Goal: Task Accomplishment & Management: Manage account settings

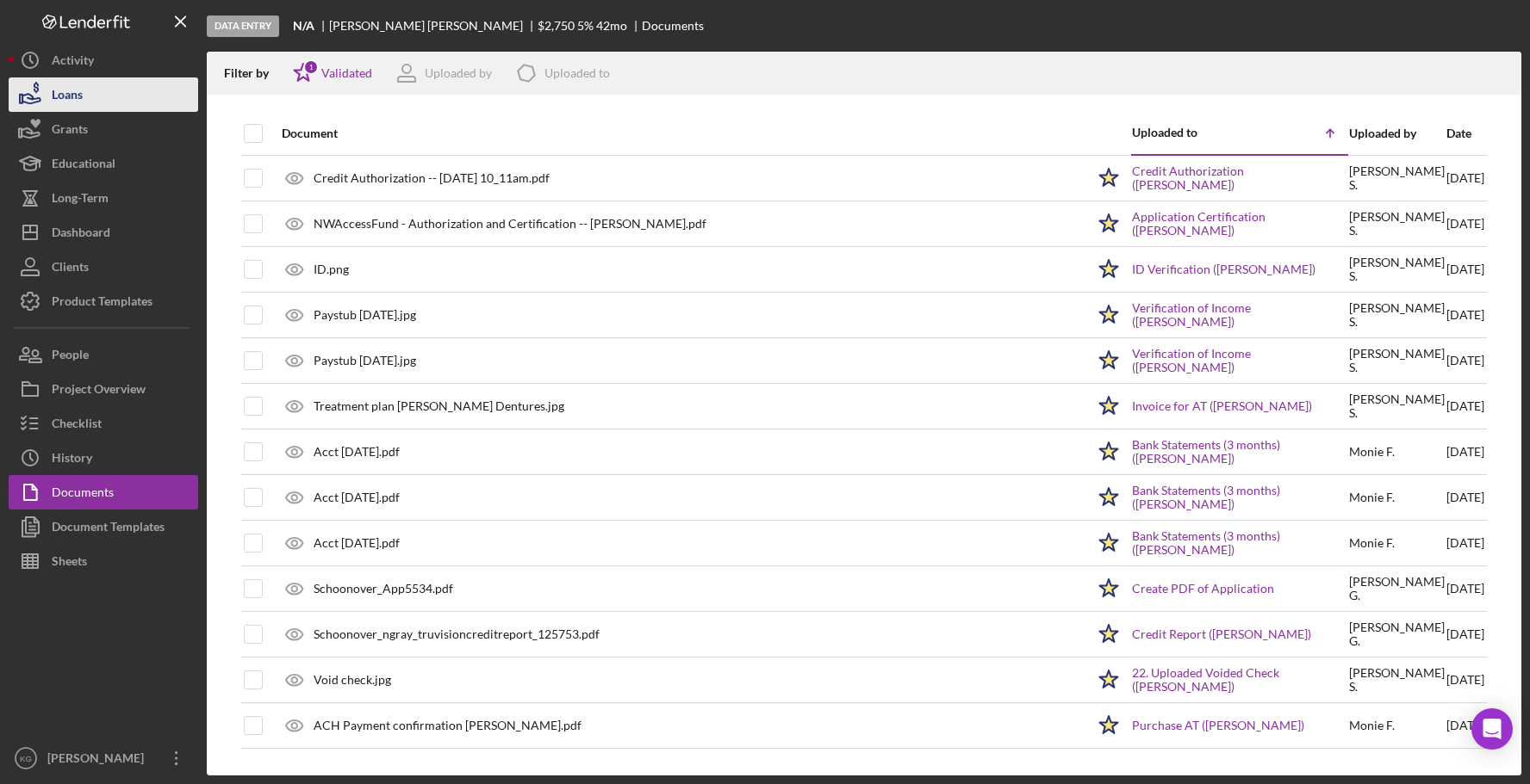
click at [66, 91] on div "Loans" at bounding box center [67, 97] width 31 height 38
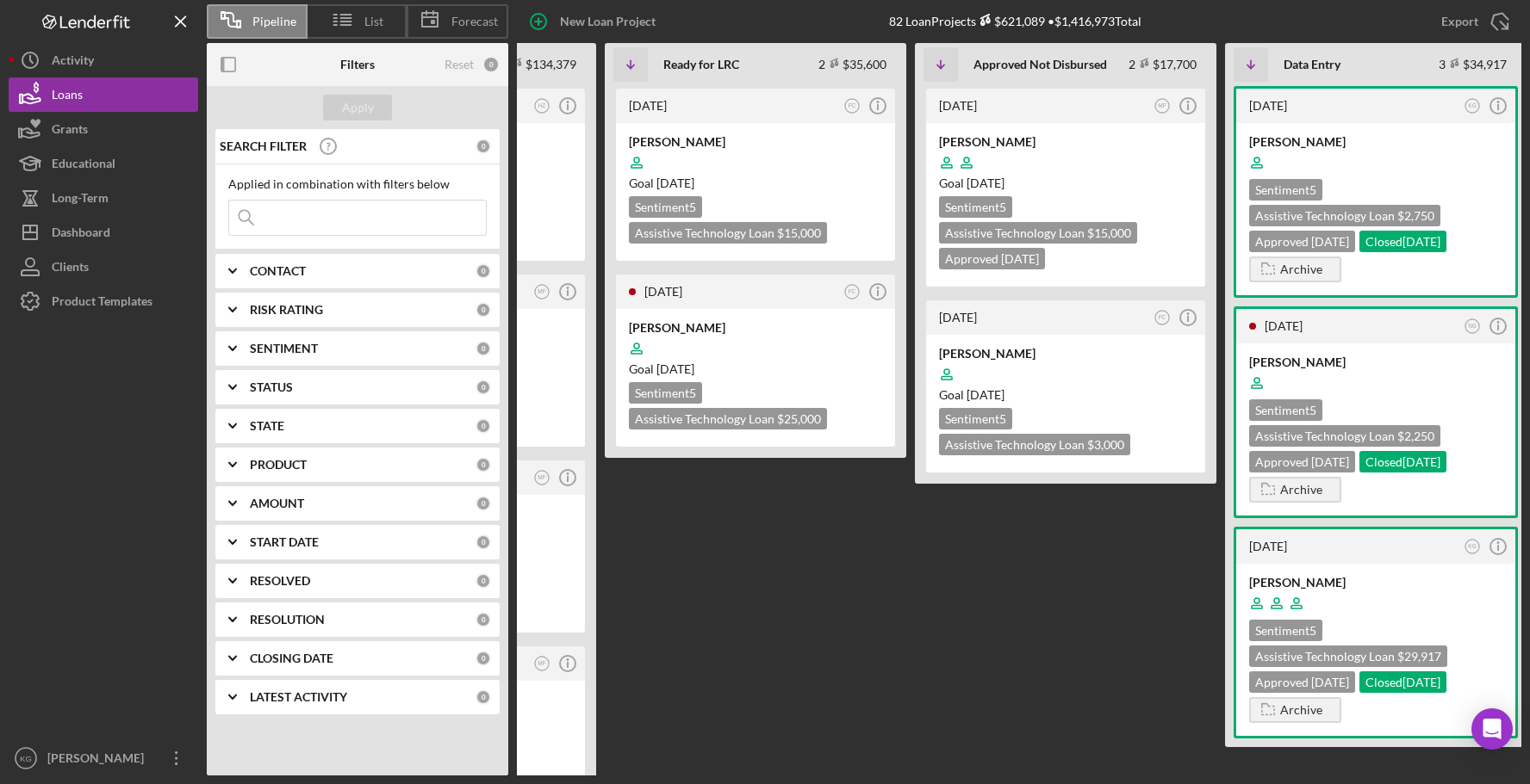
scroll to position [0, 546]
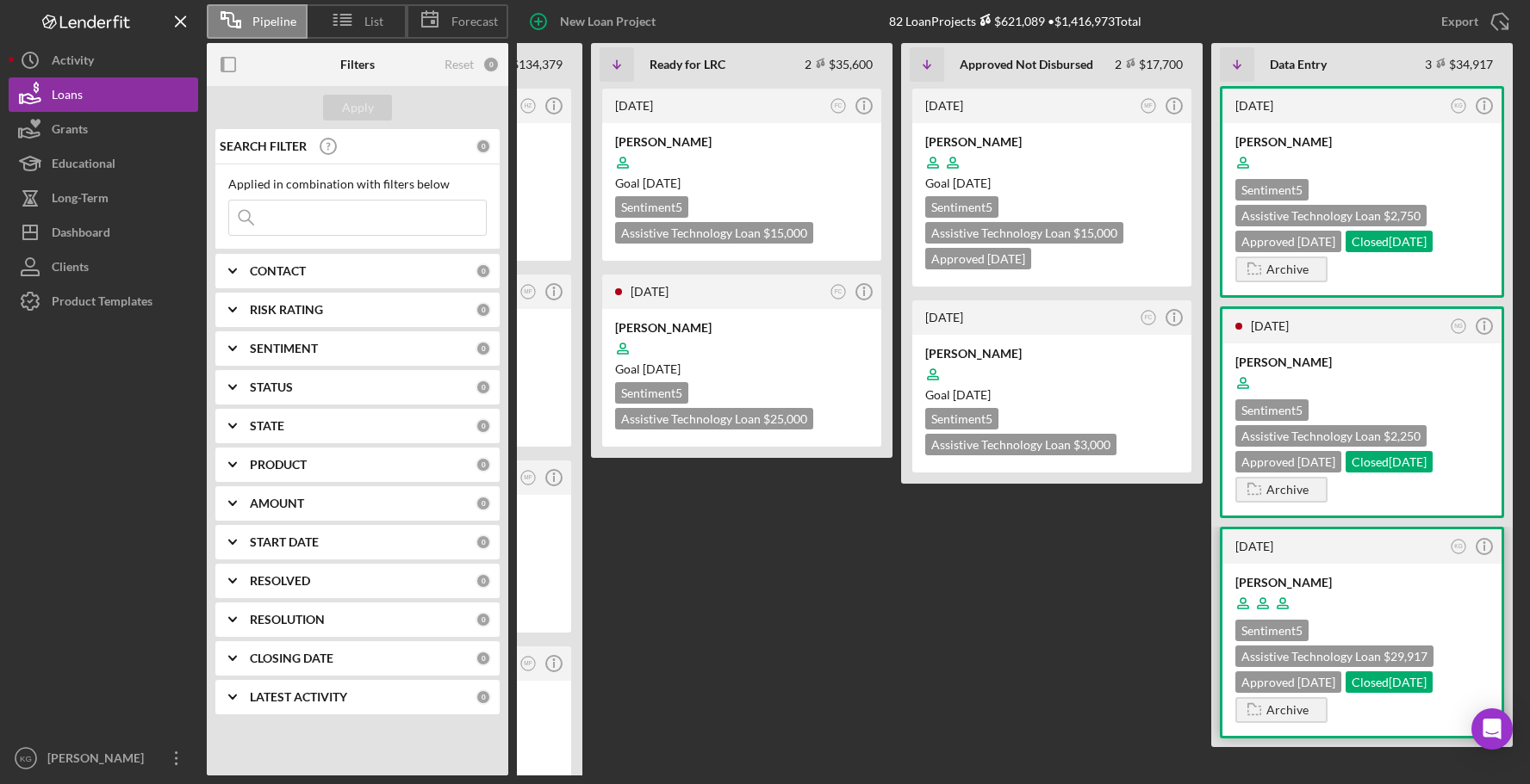
click at [1388, 593] on div at bounding box center [1362, 603] width 253 height 33
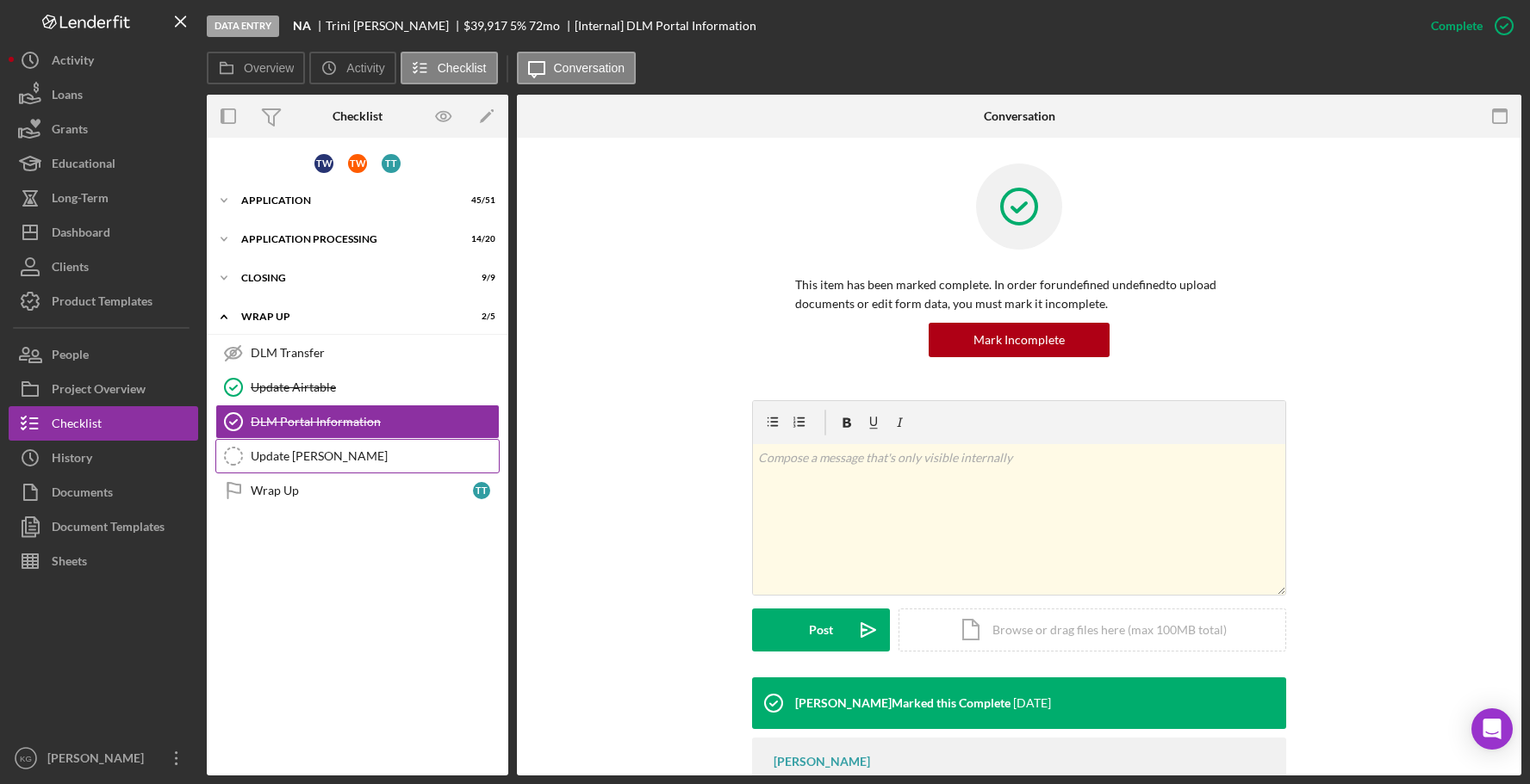
click at [295, 453] on div "Update [PERSON_NAME]" at bounding box center [374, 456] width 248 height 14
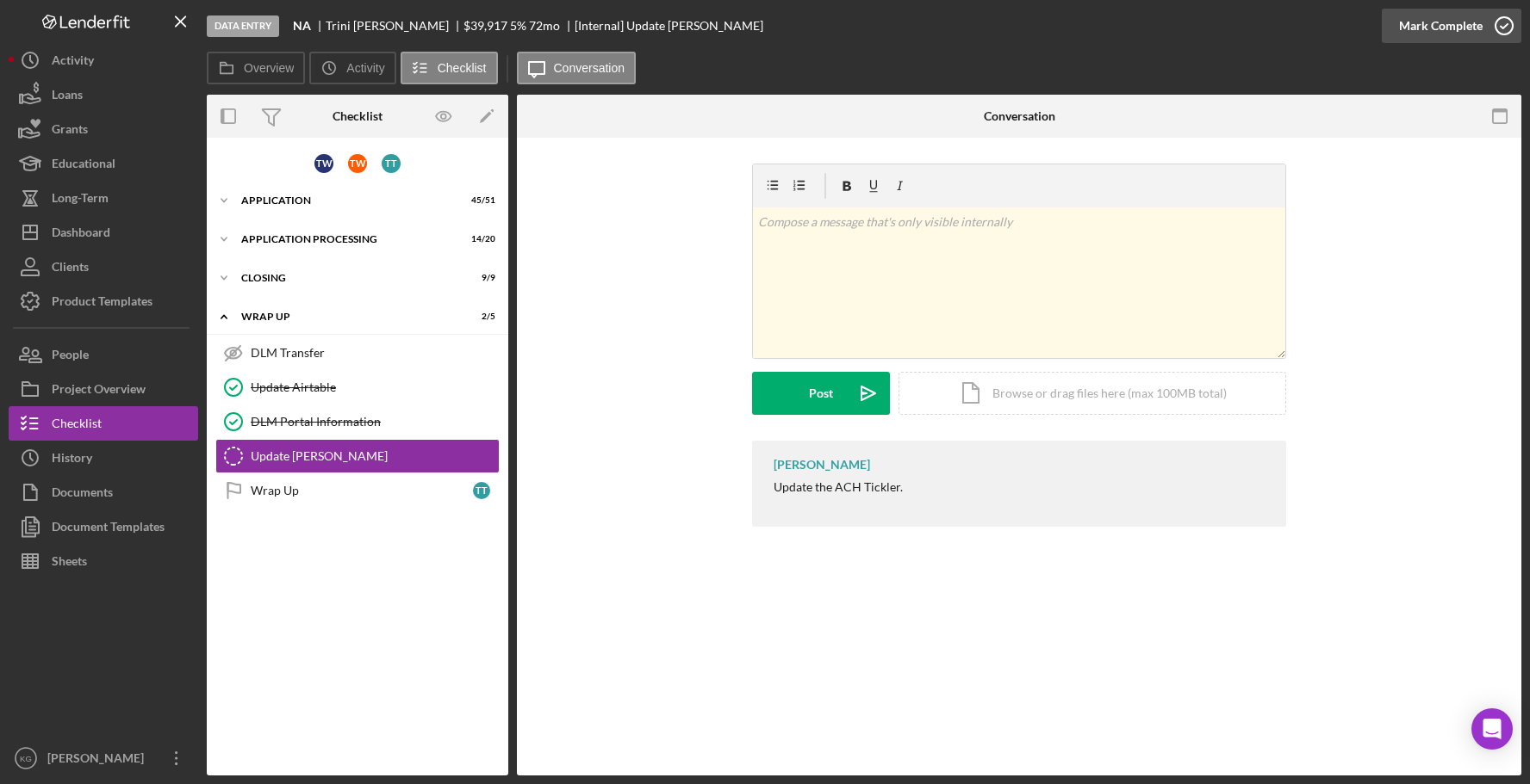
click at [1415, 23] on div "Mark Complete" at bounding box center [1440, 25] width 83 height 35
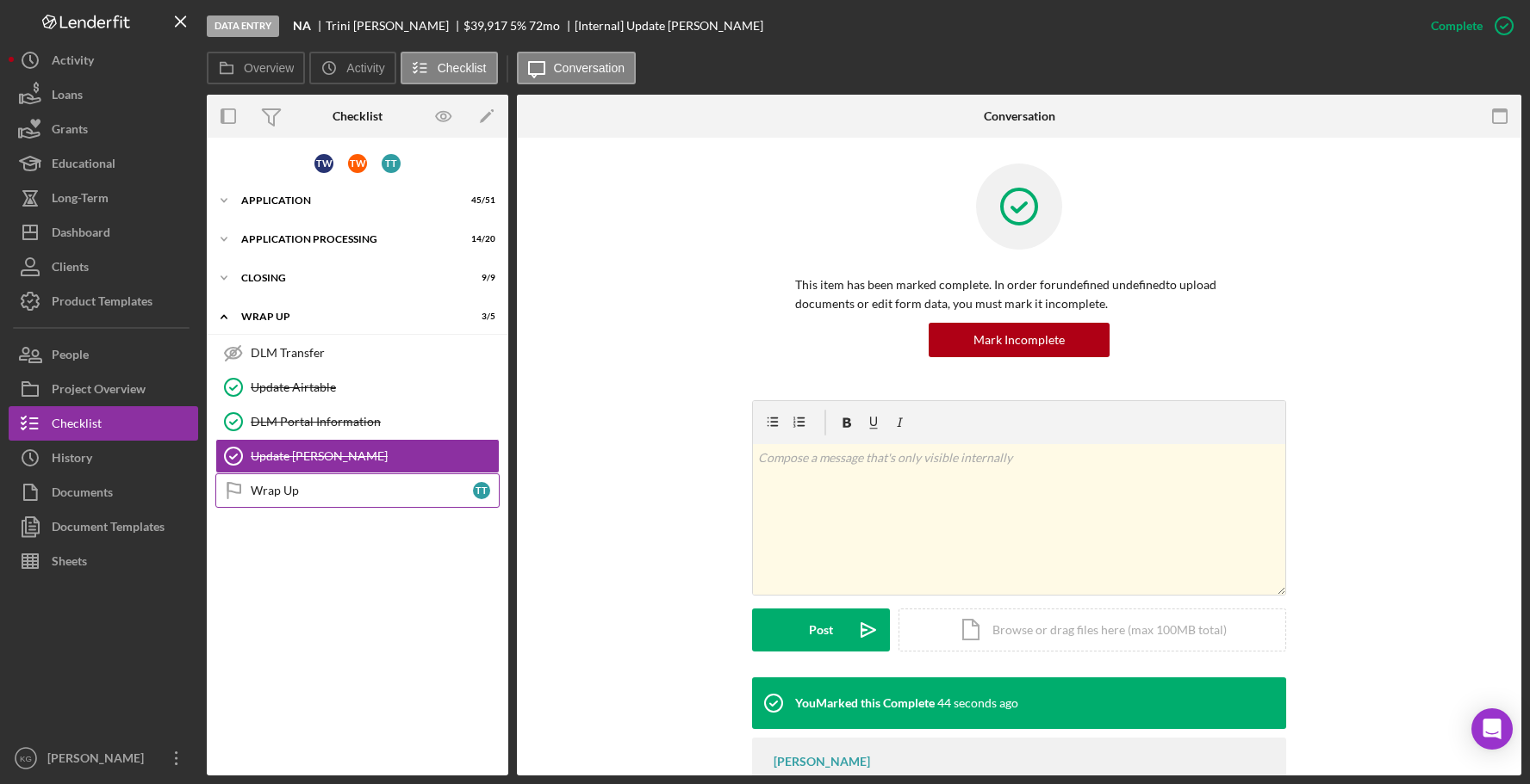
click at [304, 493] on div "Wrap Up" at bounding box center [361, 490] width 222 height 14
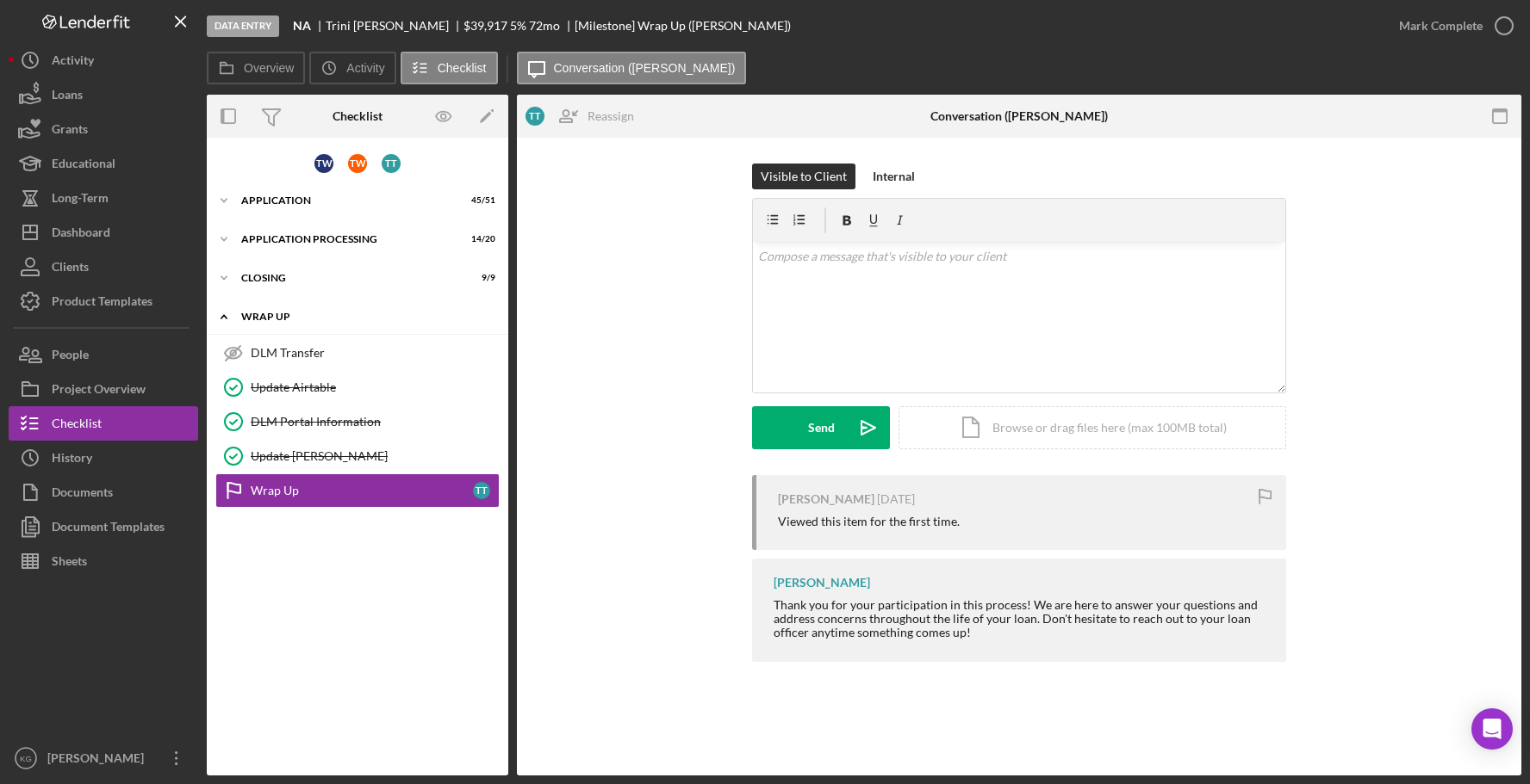
click at [311, 314] on div "Wrap up" at bounding box center [364, 316] width 246 height 10
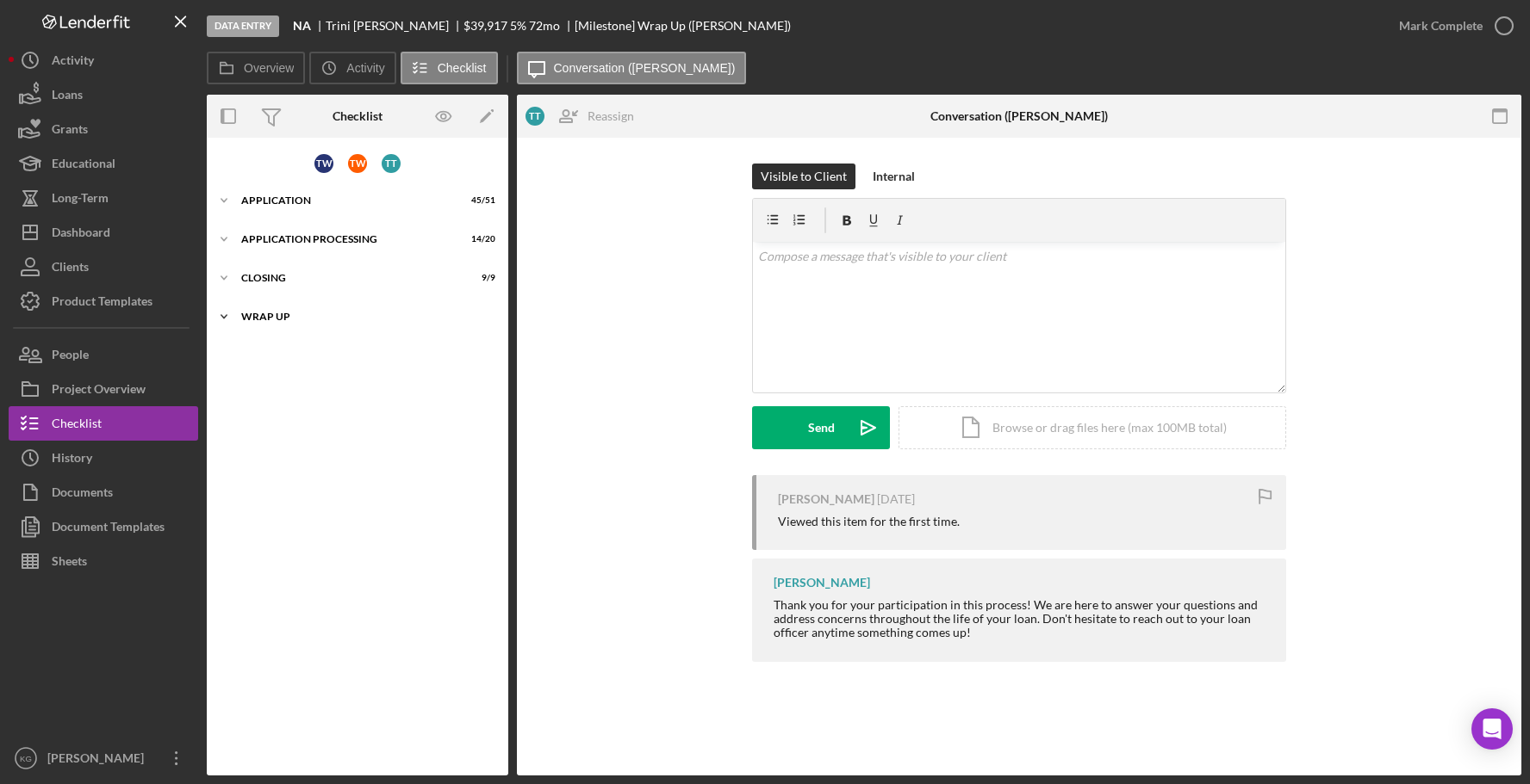
click at [311, 314] on div "Wrap up" at bounding box center [364, 316] width 246 height 10
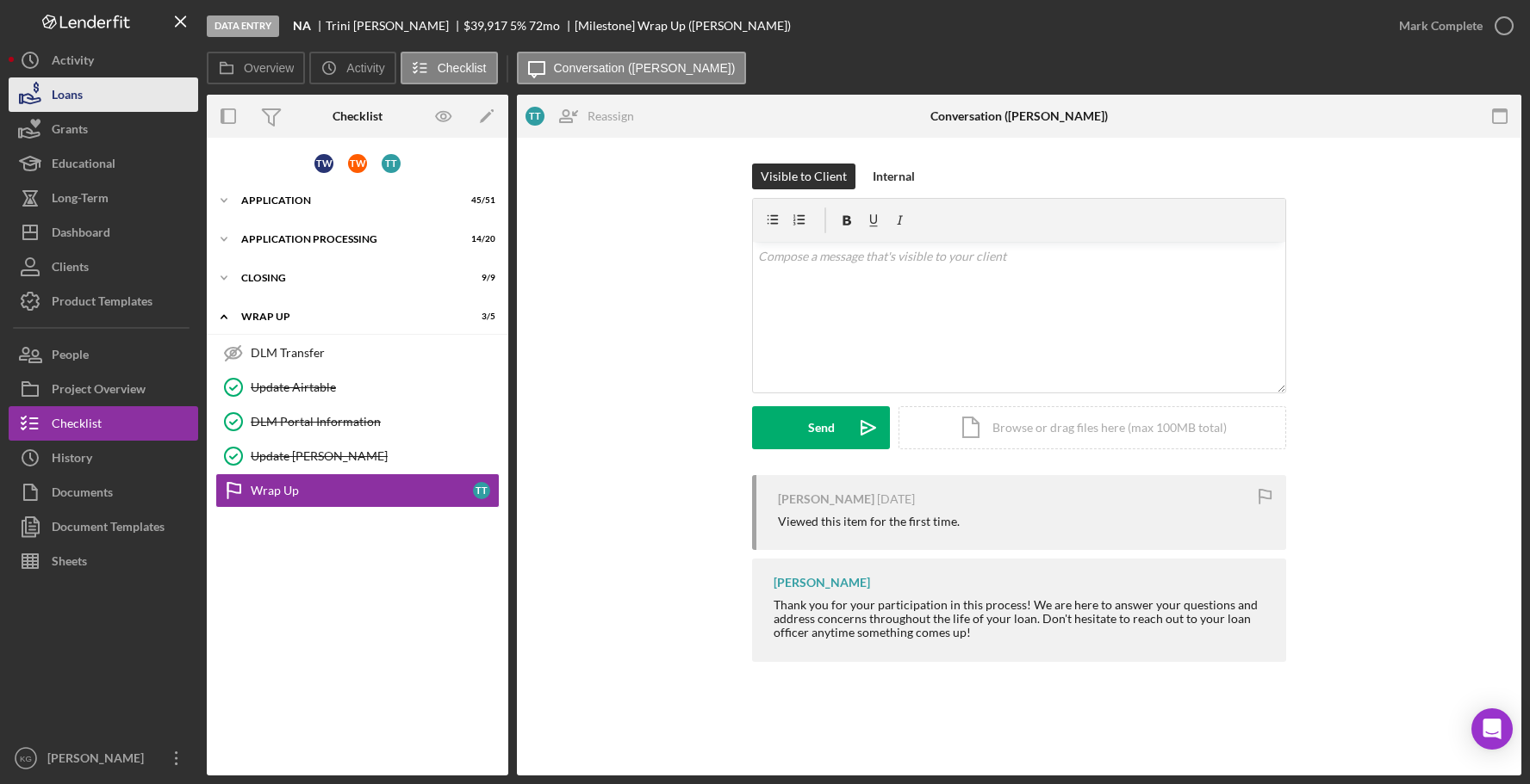
click at [74, 96] on div "Loans" at bounding box center [67, 97] width 31 height 38
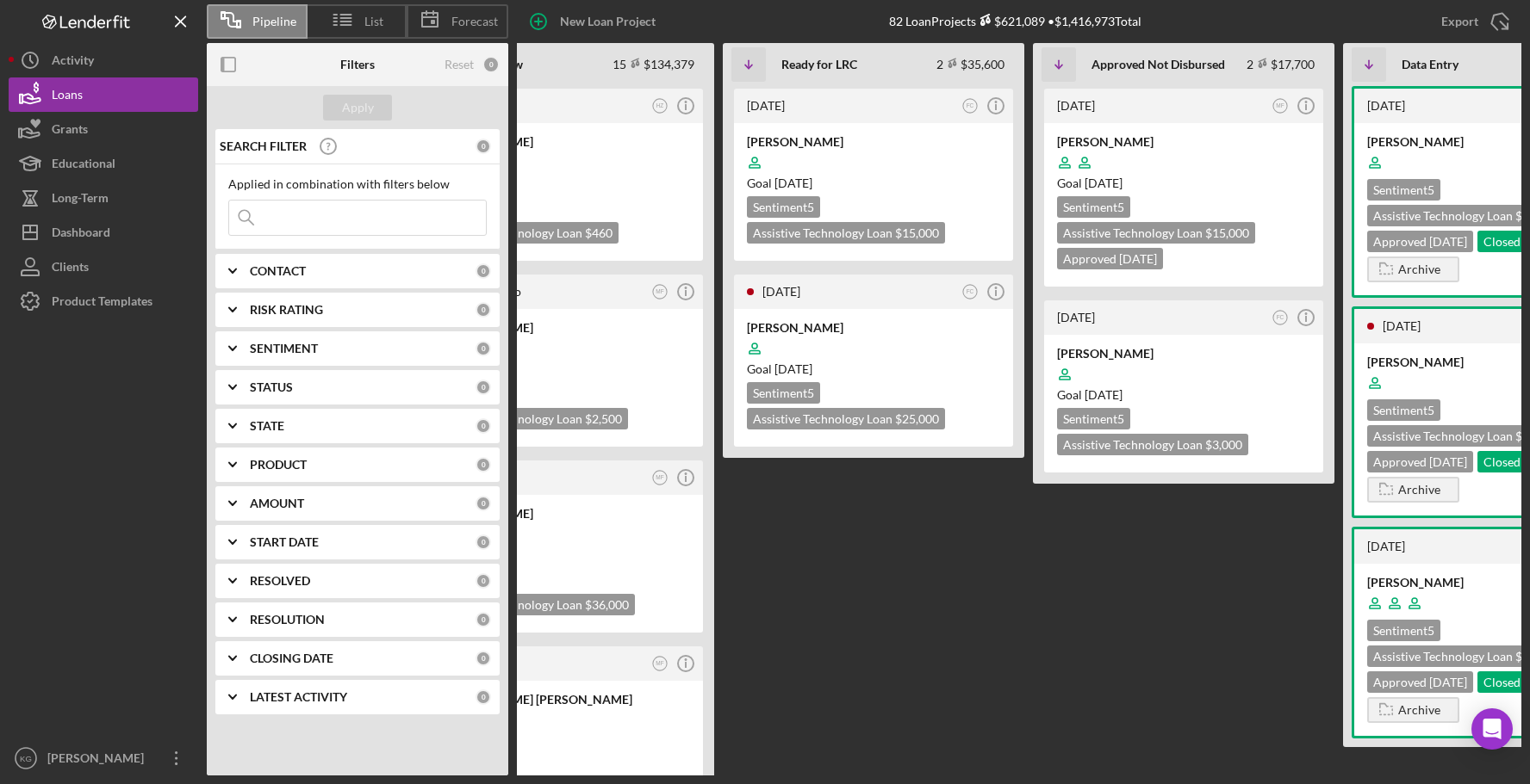
scroll to position [0, 546]
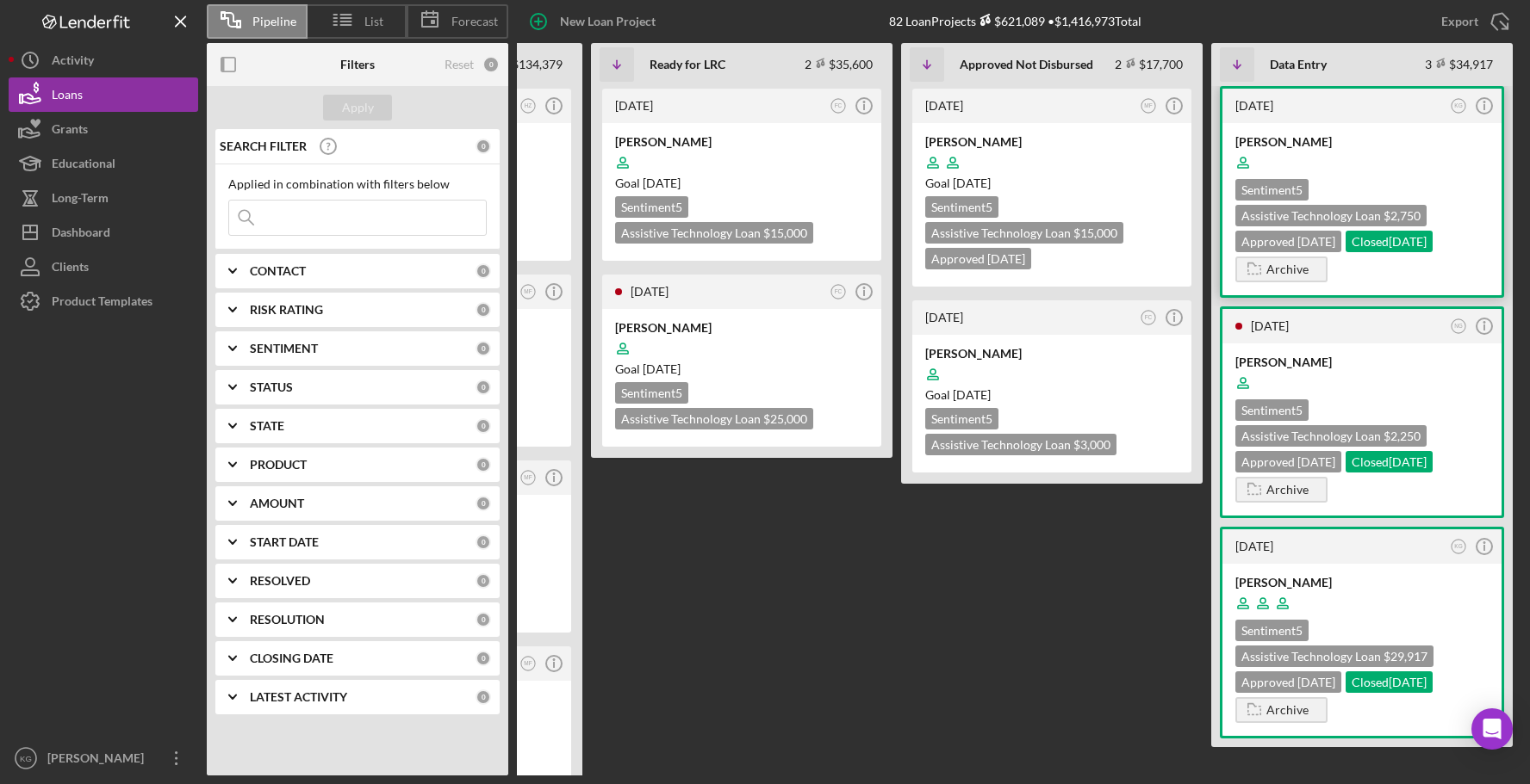
click at [1437, 146] on div at bounding box center [1362, 162] width 253 height 33
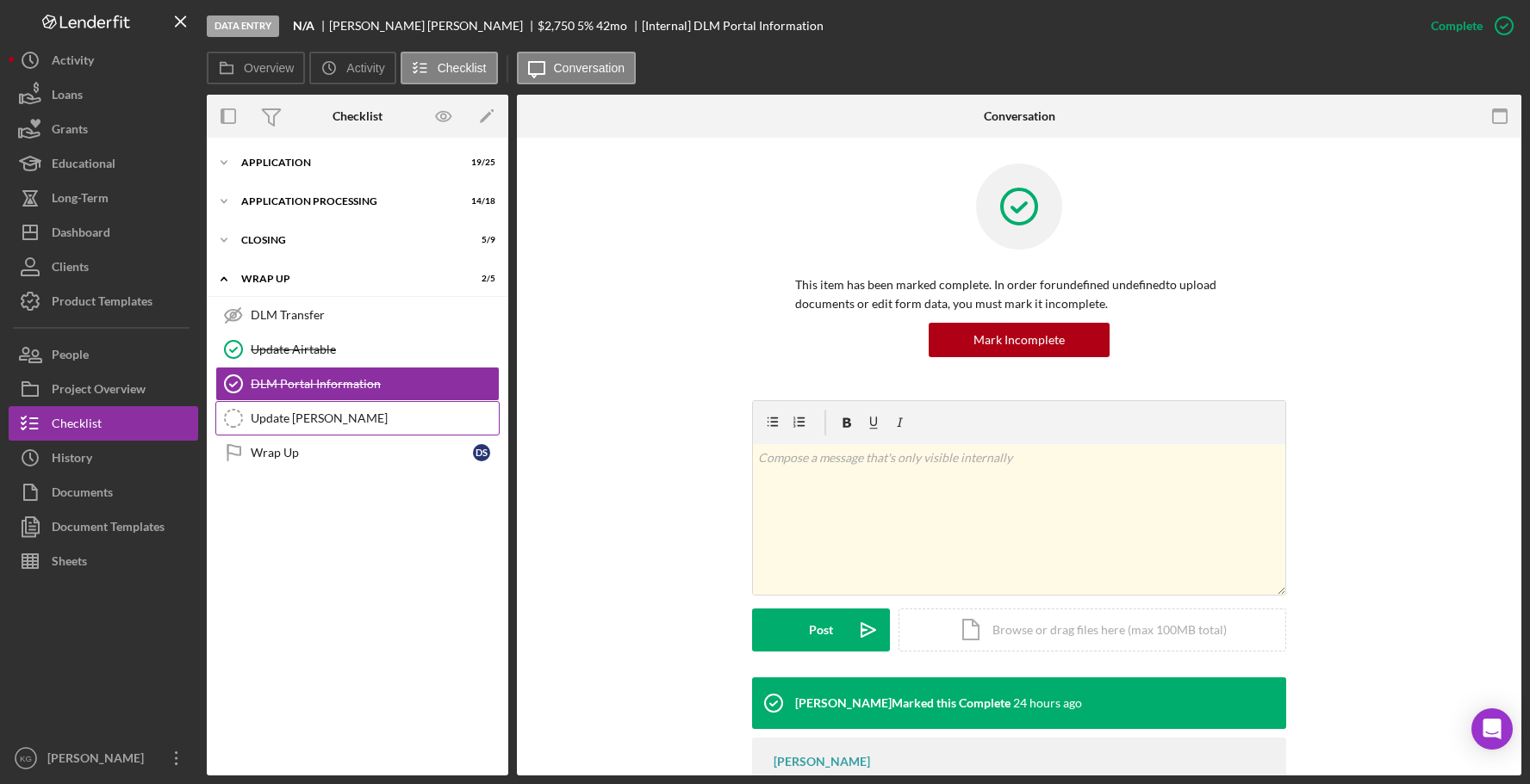
click at [294, 423] on div "Update [PERSON_NAME]" at bounding box center [374, 418] width 248 height 14
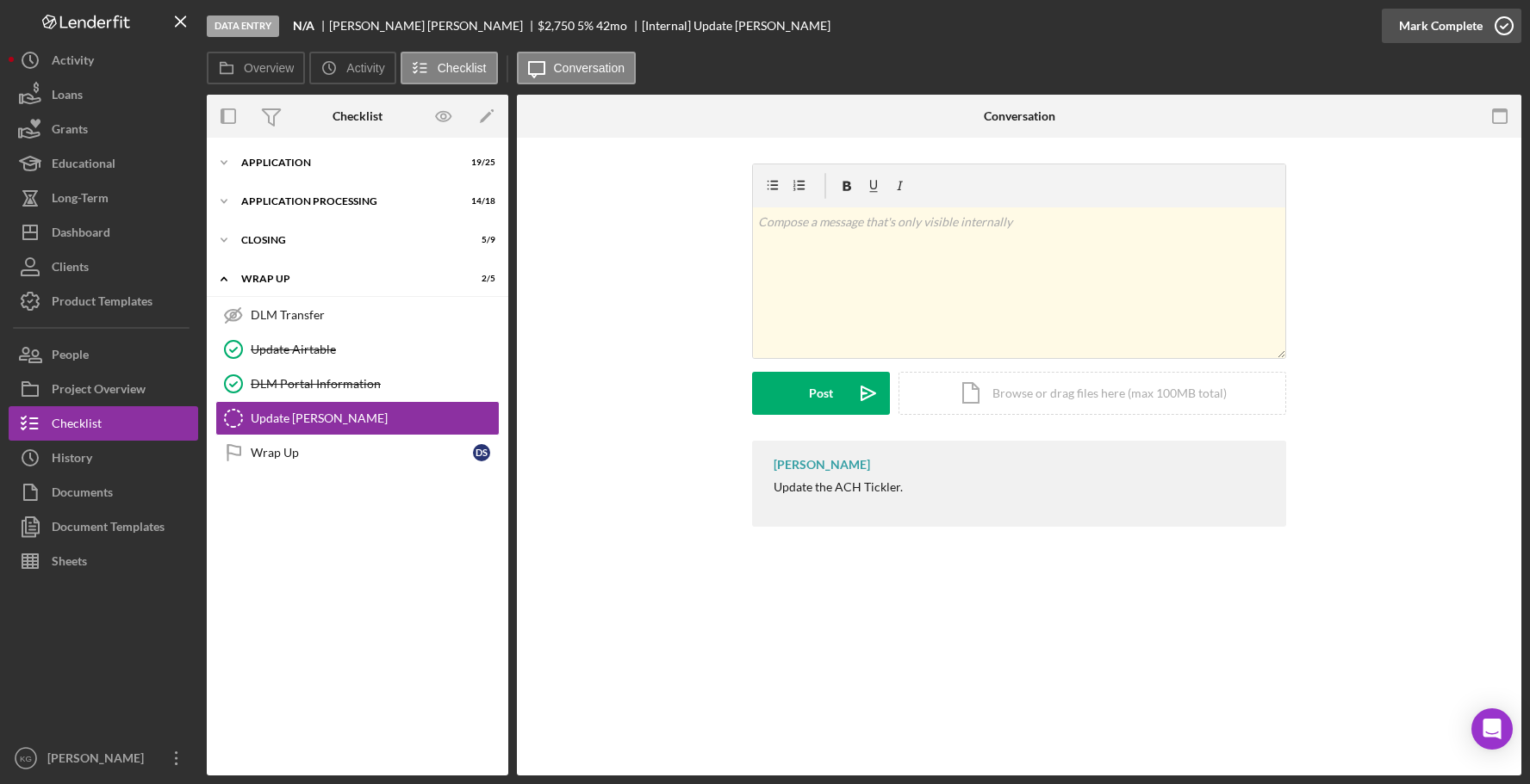
click at [1468, 23] on div "Mark Complete" at bounding box center [1440, 25] width 83 height 35
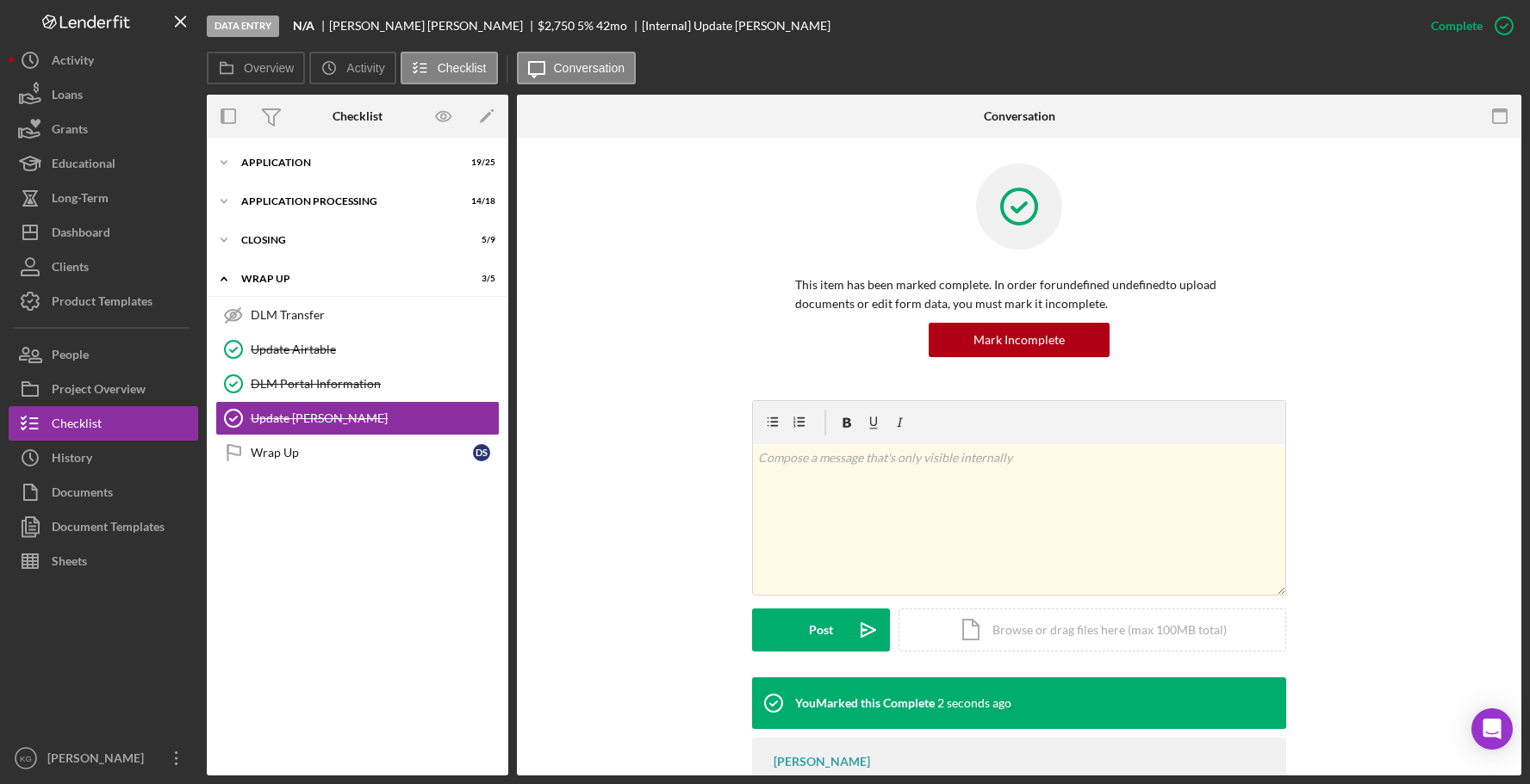
click at [418, 732] on div "Icon/Expander Application 19 / 25 Icon/Expander Application Processing 14 / 18 …" at bounding box center [356, 457] width 301 height 621
click at [82, 91] on div "Loans" at bounding box center [67, 97] width 31 height 38
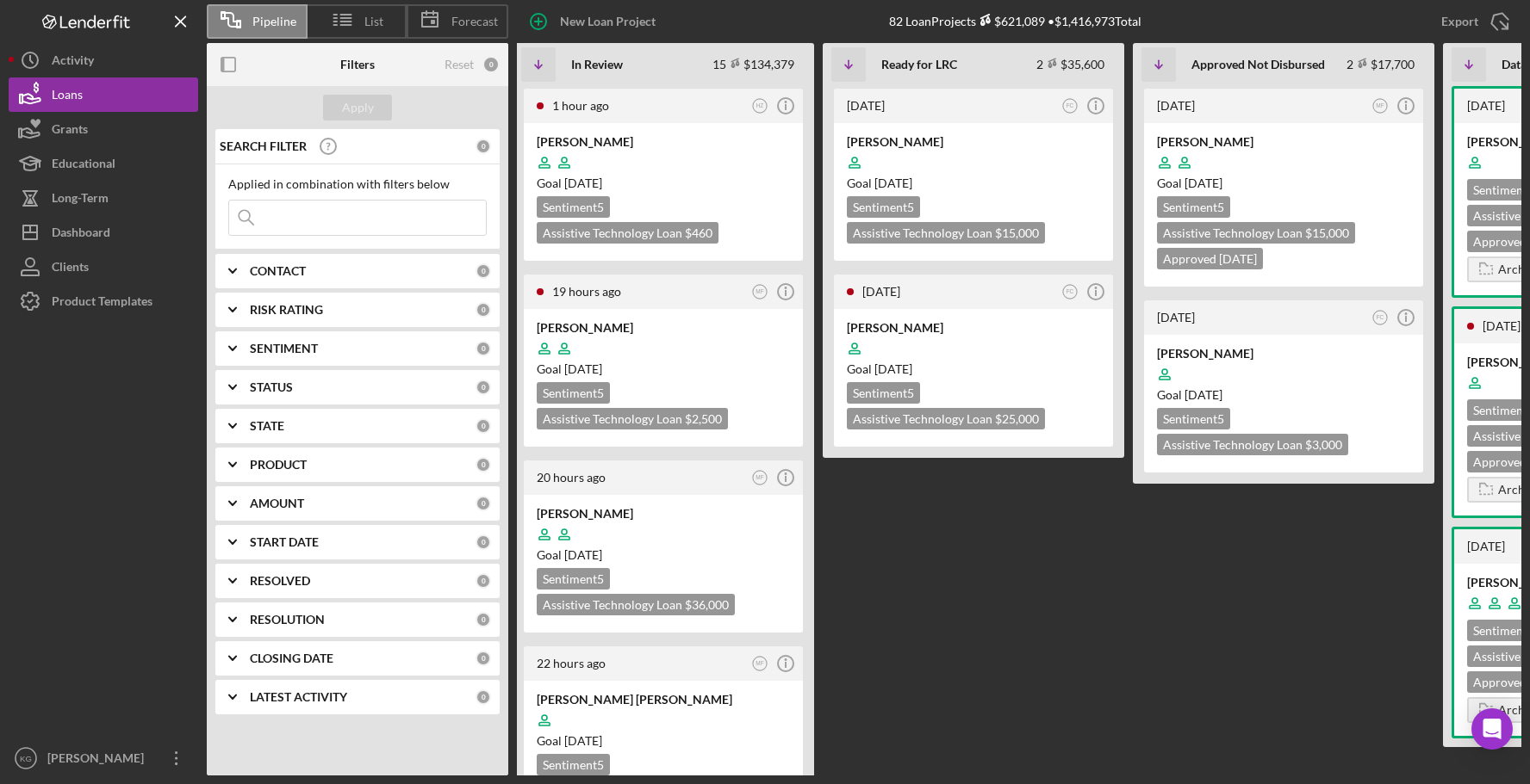
scroll to position [0, 546]
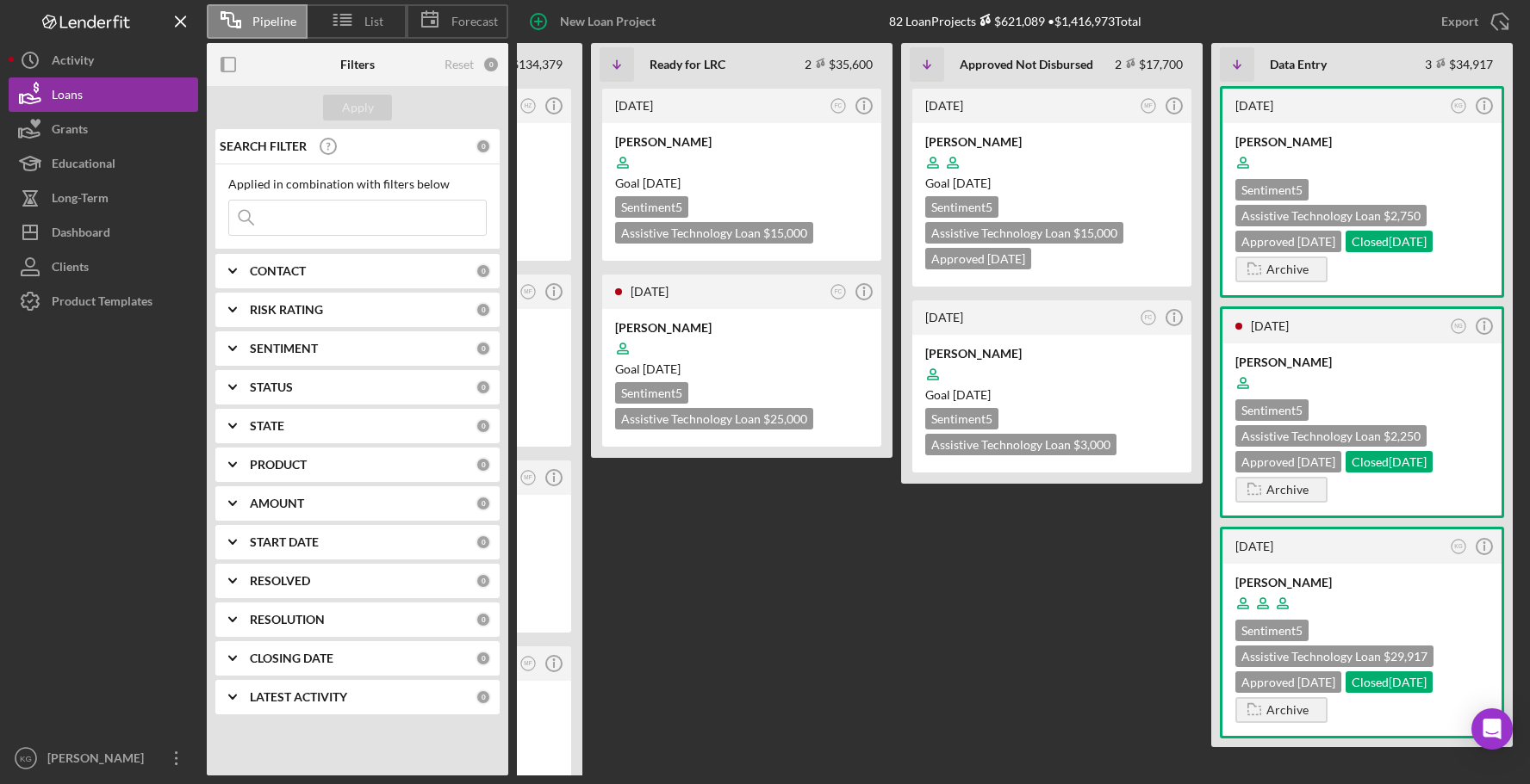
click at [348, 260] on div "CONTACT 0" at bounding box center [370, 271] width 241 height 35
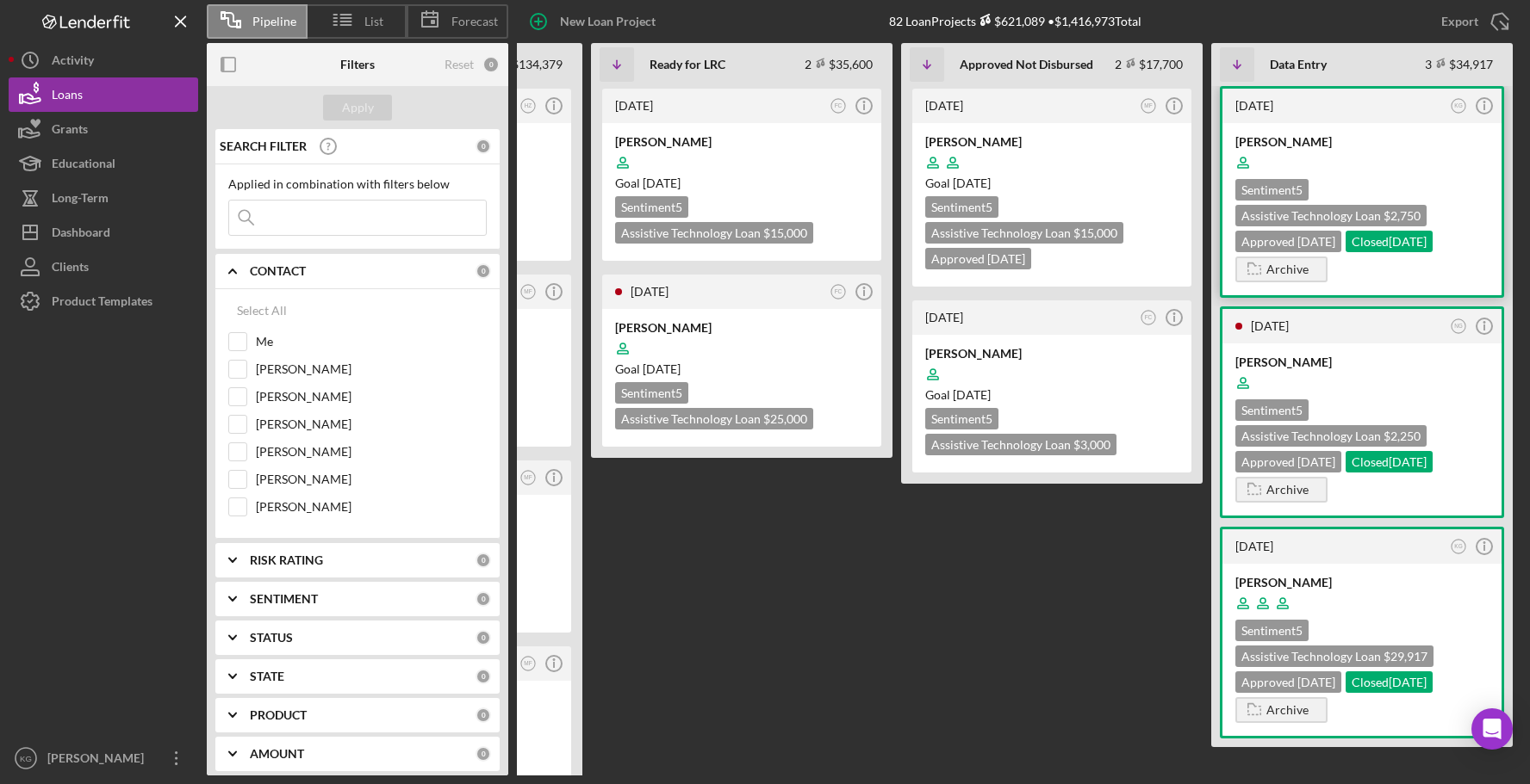
click at [1412, 160] on div at bounding box center [1362, 162] width 253 height 33
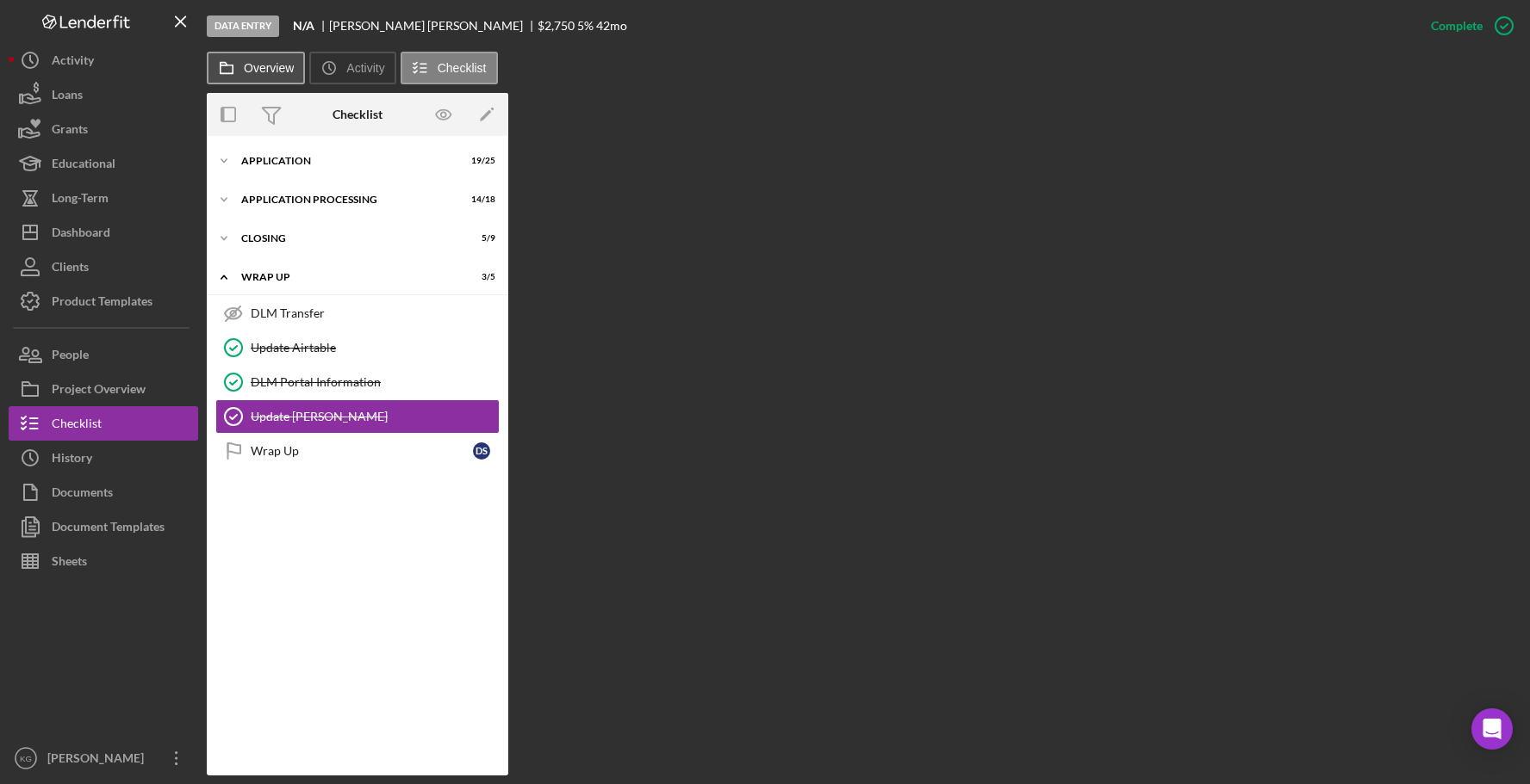
click at [258, 62] on label "Overview" at bounding box center [268, 68] width 50 height 14
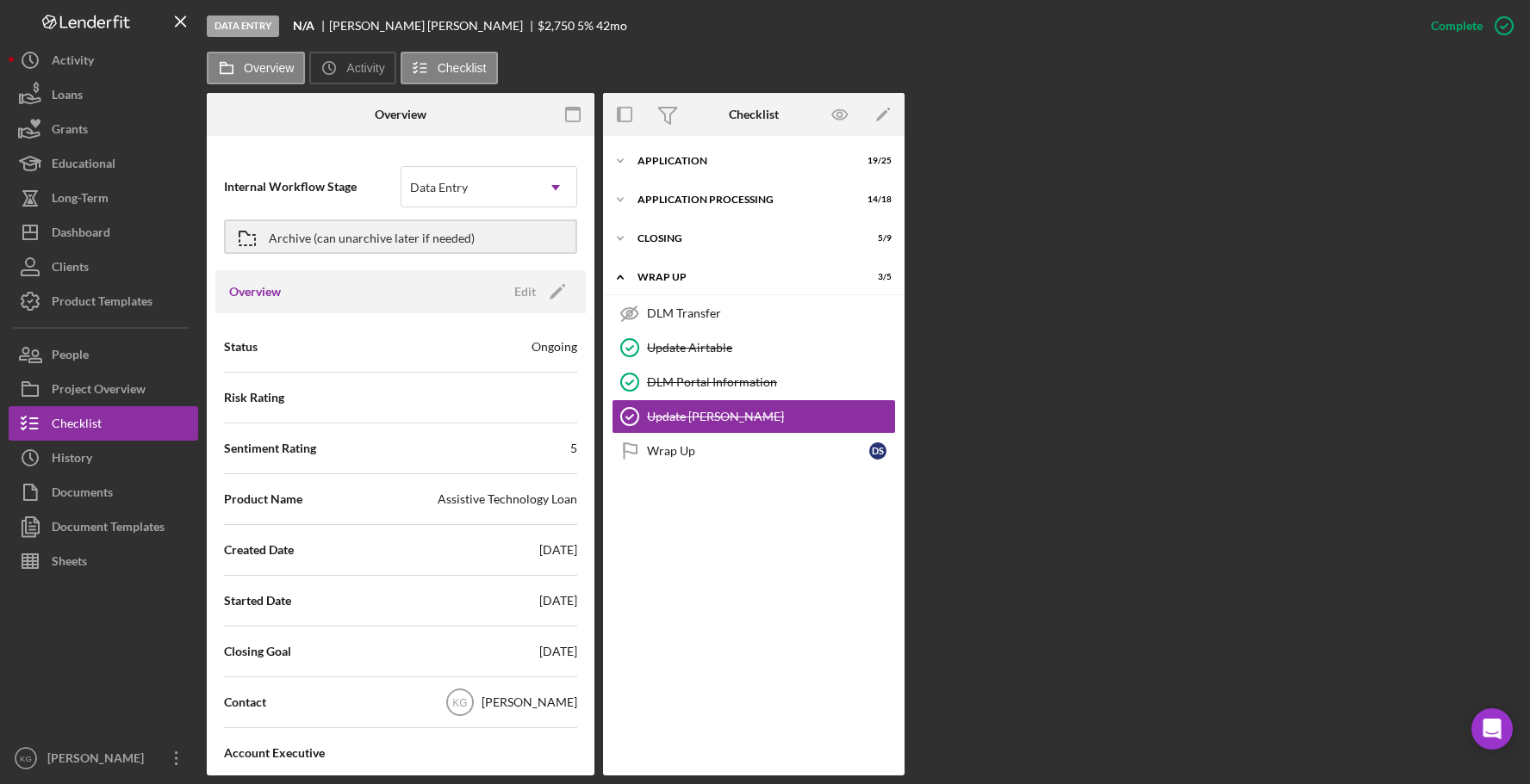
click at [336, 704] on div "Contact KG [PERSON_NAME]" at bounding box center [401, 702] width 353 height 43
click at [515, 705] on div "[PERSON_NAME]" at bounding box center [529, 702] width 96 height 17
click at [467, 701] on text "KG" at bounding box center [460, 703] width 15 height 12
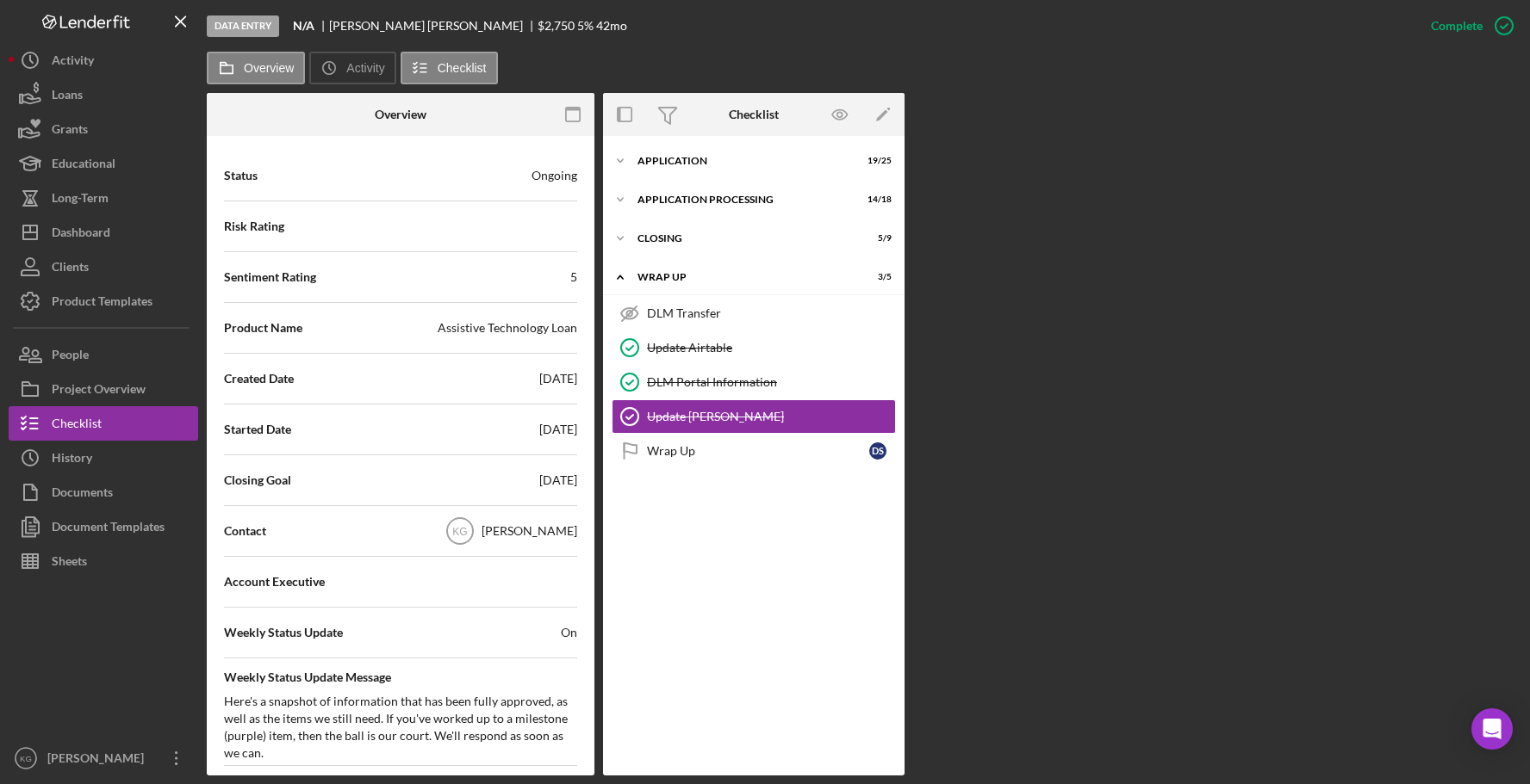
scroll to position [173, 0]
click at [552, 535] on div "[PERSON_NAME]" at bounding box center [529, 530] width 96 height 17
click at [341, 71] on icon "Icon/History" at bounding box center [328, 68] width 35 height 35
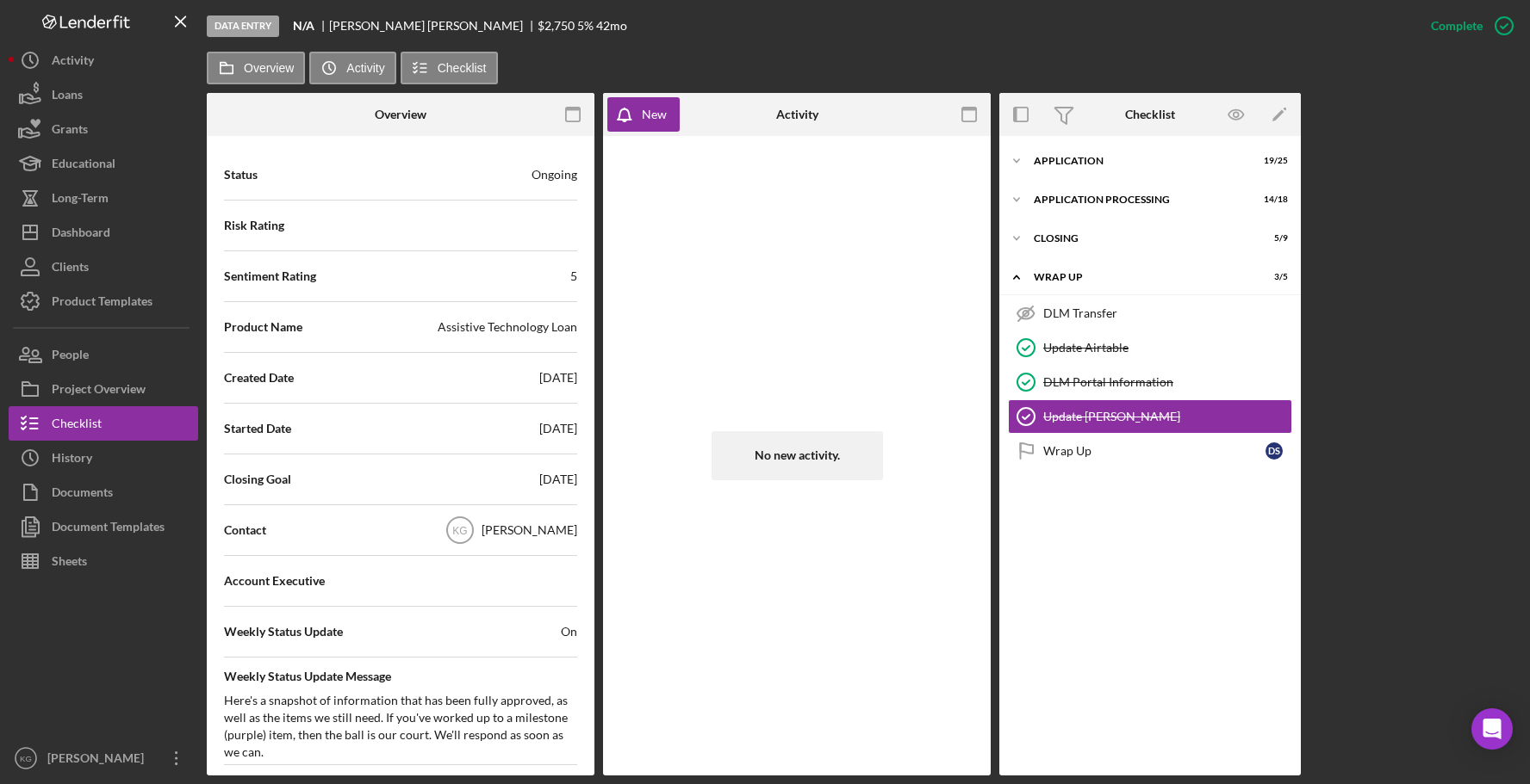
click at [530, 534] on div "[PERSON_NAME]" at bounding box center [529, 530] width 96 height 17
click at [342, 535] on div "Contact KG [PERSON_NAME]" at bounding box center [401, 531] width 353 height 43
click at [361, 535] on div "Contact KG [PERSON_NAME]" at bounding box center [401, 531] width 353 height 43
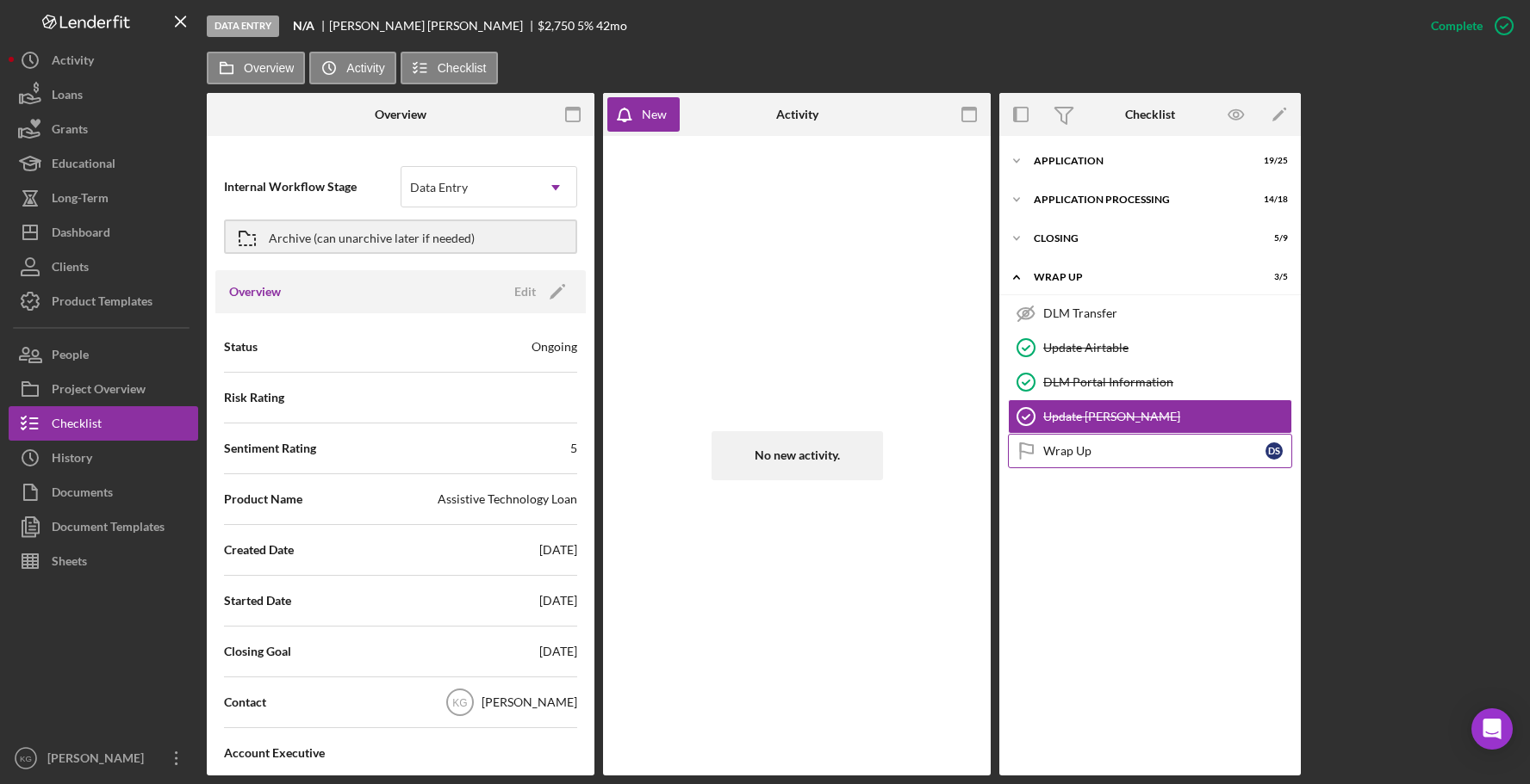
click at [1066, 455] on div "Wrap Up" at bounding box center [1154, 451] width 222 height 14
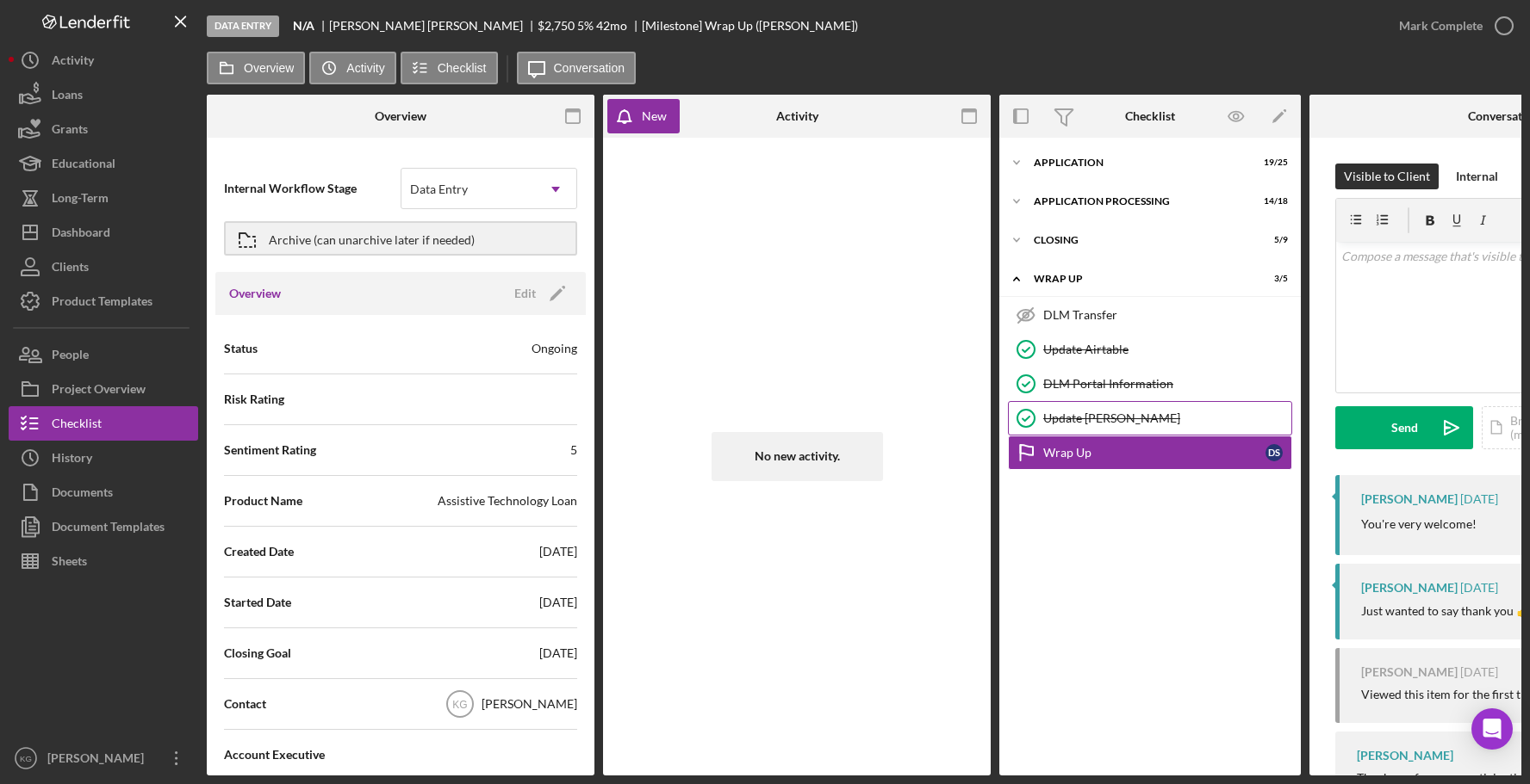
click at [1099, 418] on div "Update [PERSON_NAME]" at bounding box center [1167, 418] width 248 height 14
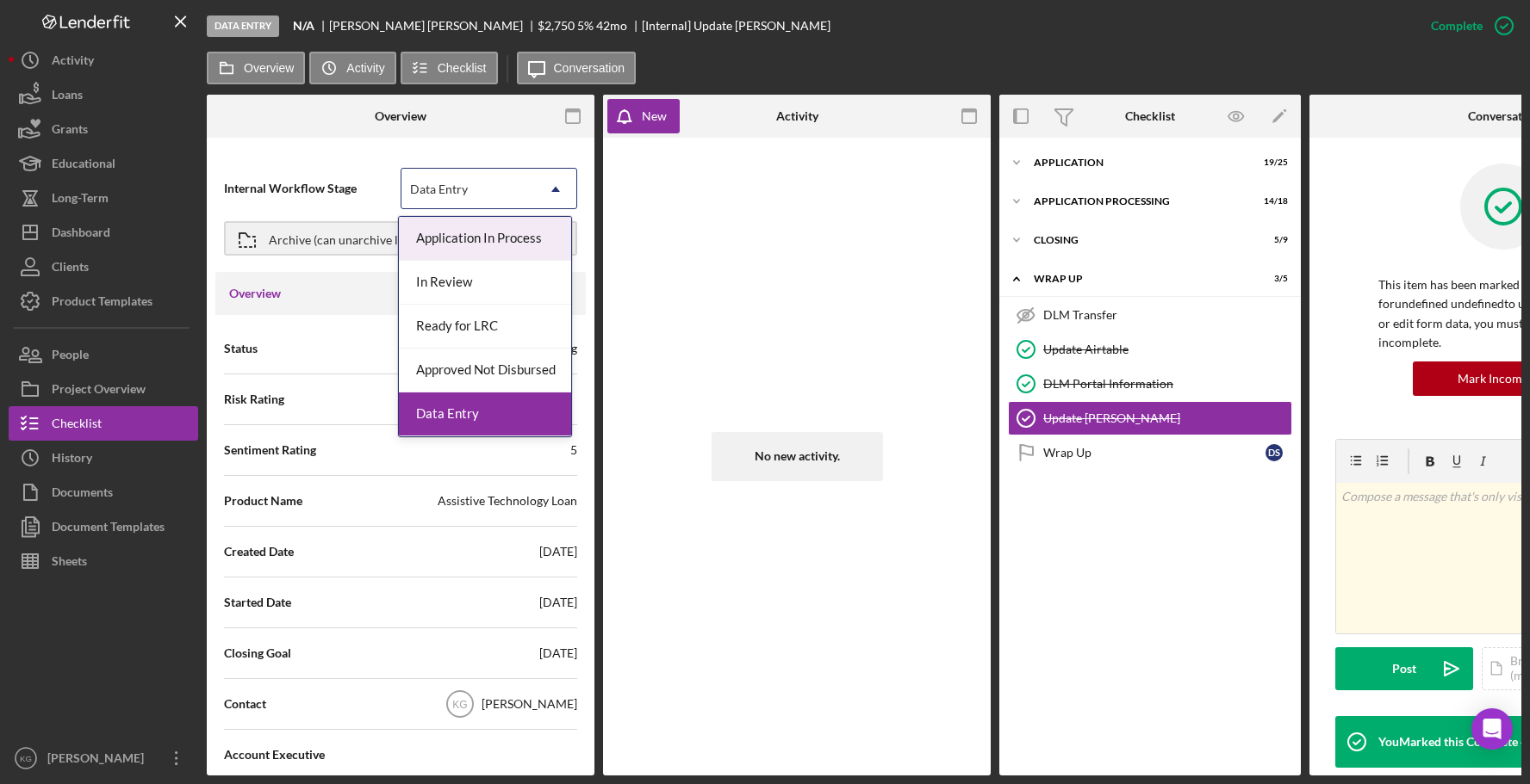
click at [545, 188] on icon "Icon/Dropdown Arrow" at bounding box center [555, 189] width 41 height 41
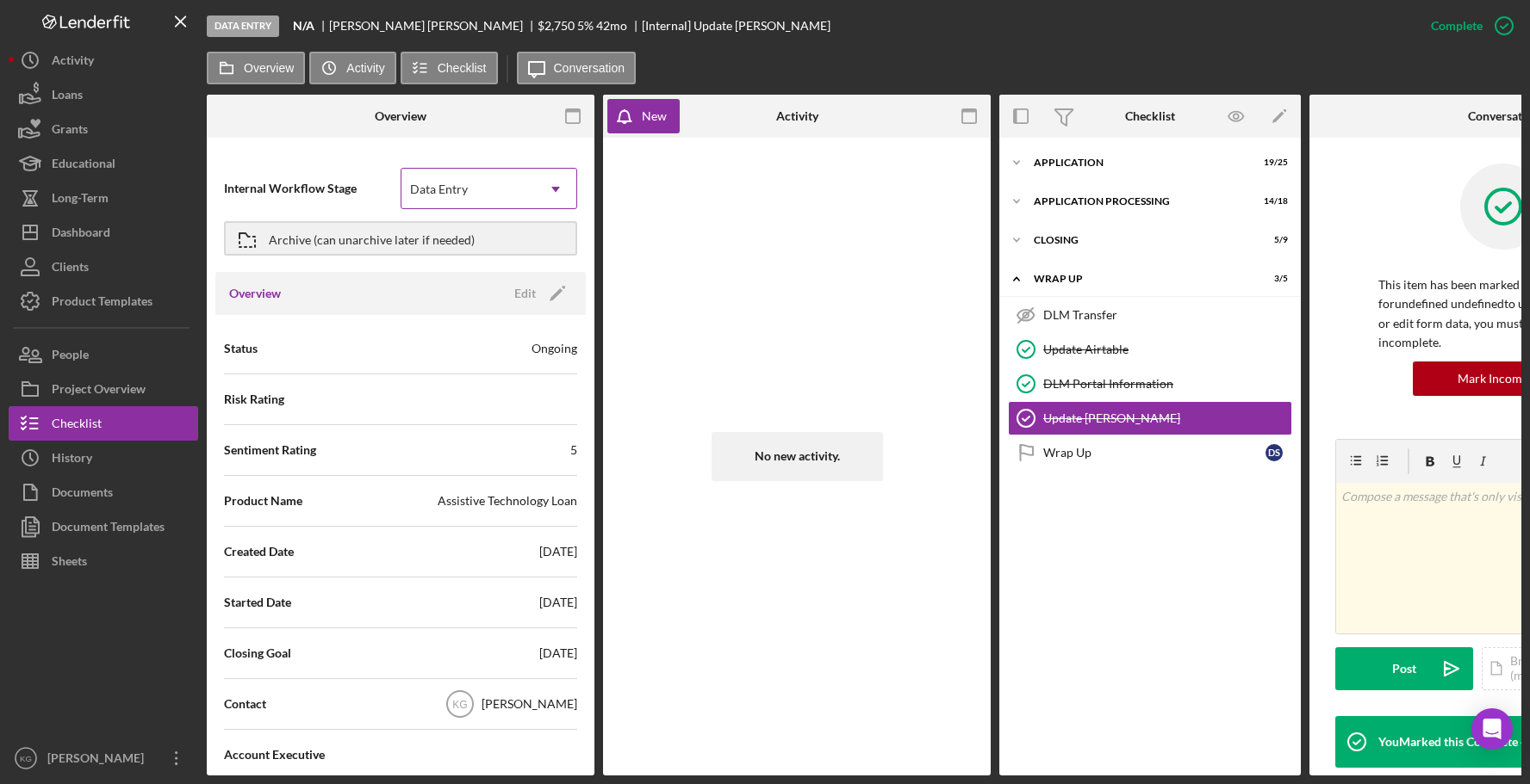
click at [545, 188] on icon "Icon/Dropdown Arrow" at bounding box center [555, 189] width 41 height 41
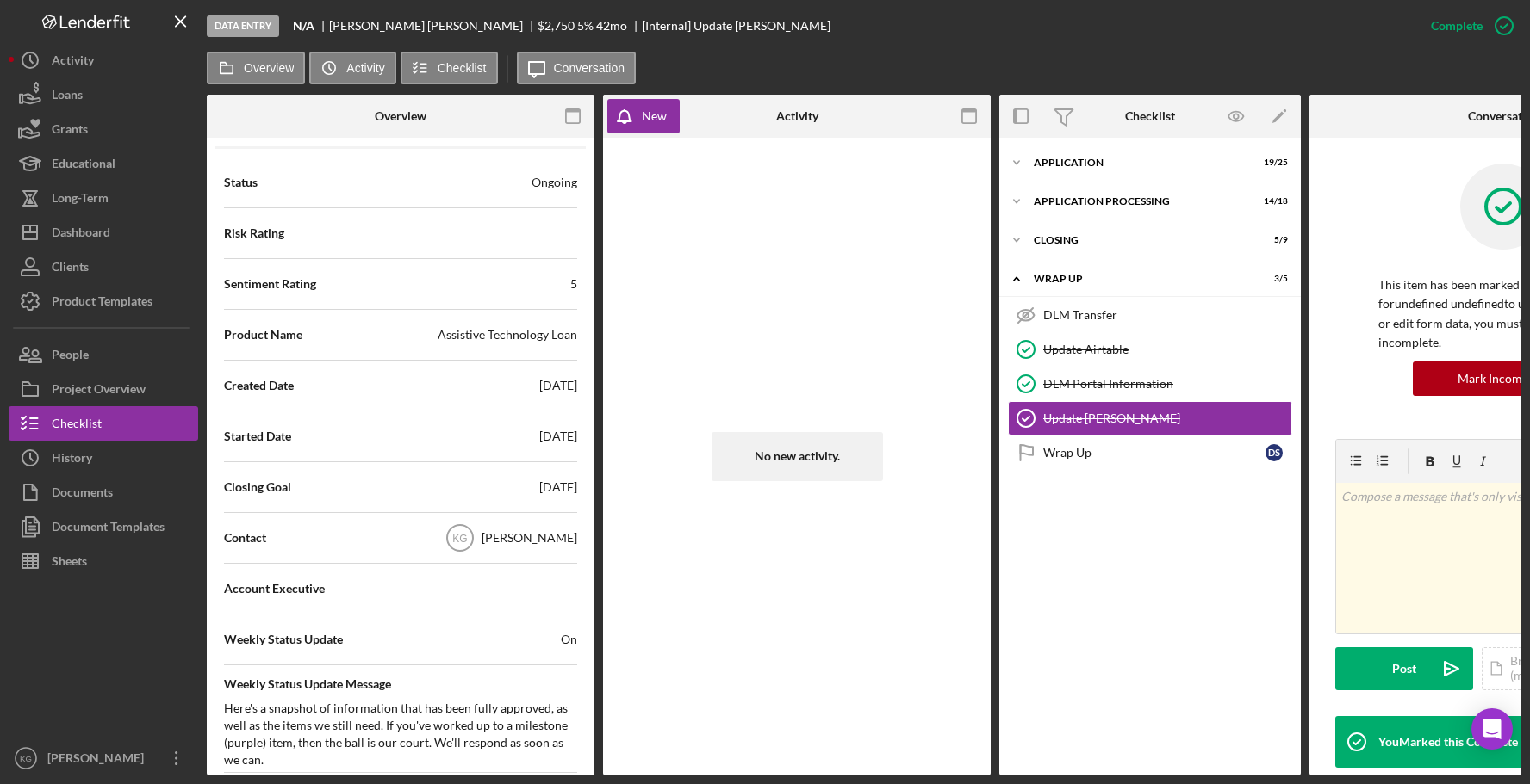
scroll to position [173, 0]
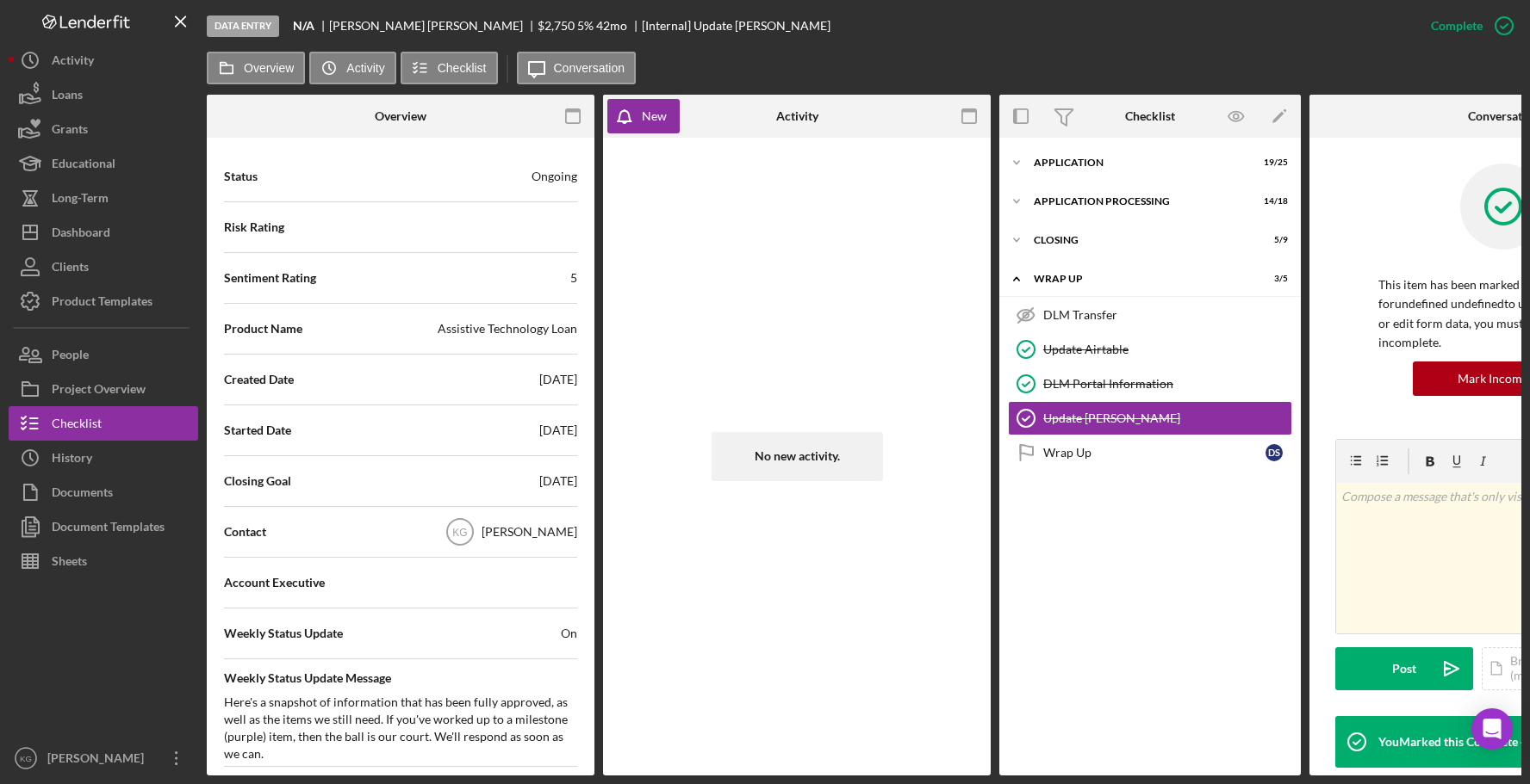
click at [357, 531] on div "Contact KG [PERSON_NAME]" at bounding box center [401, 532] width 353 height 43
click at [62, 98] on div "Loans" at bounding box center [67, 97] width 31 height 38
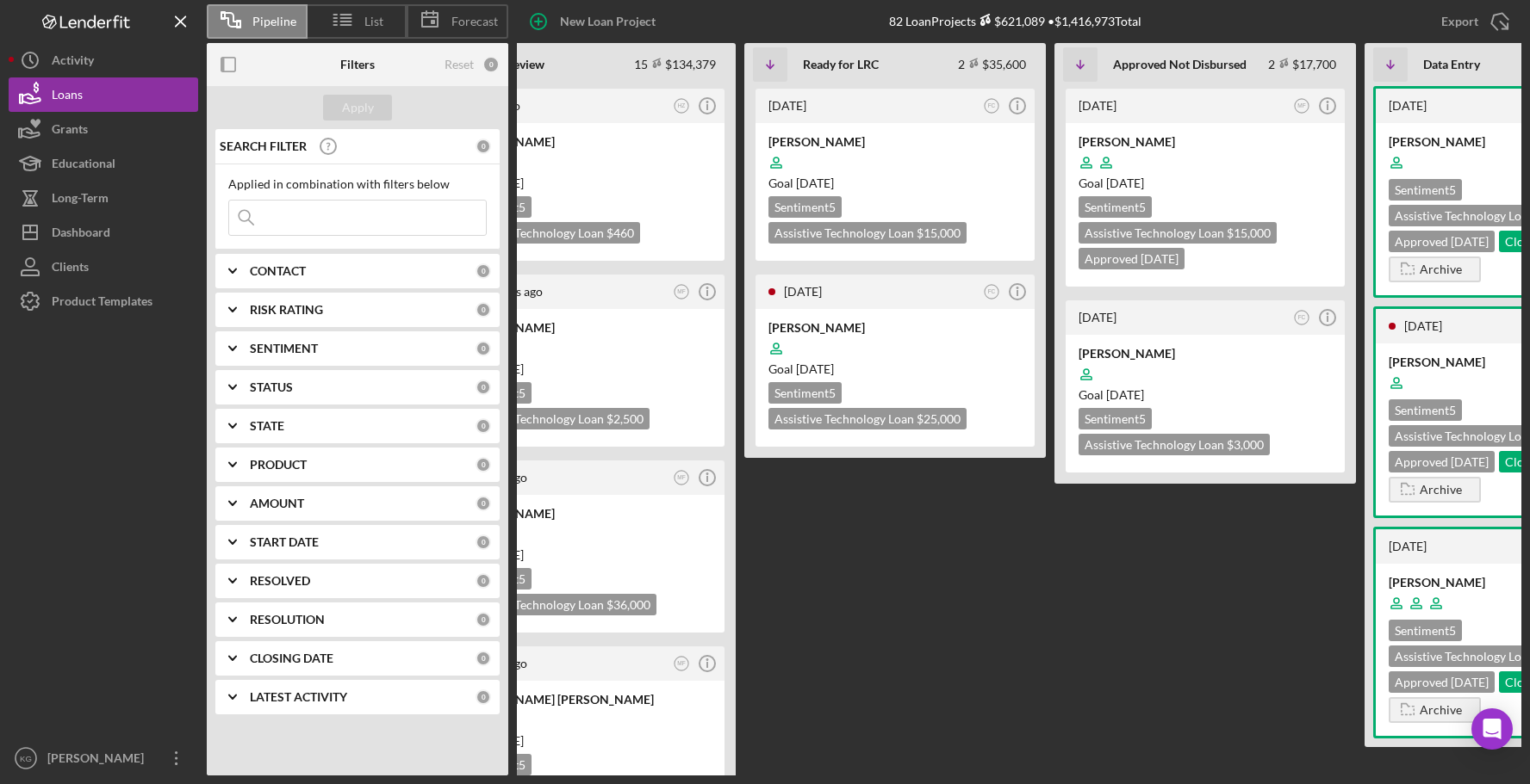
scroll to position [0, 546]
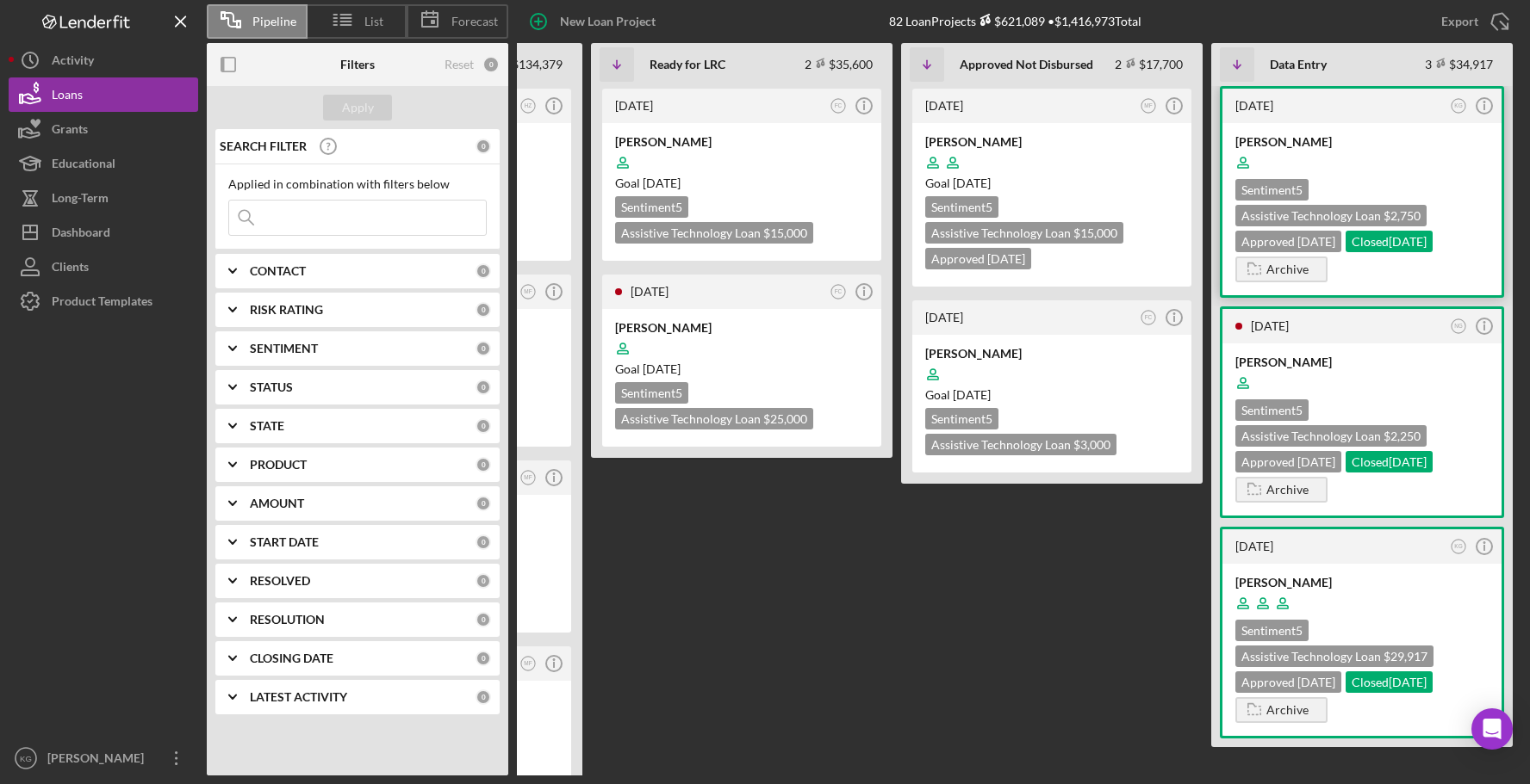
click at [1459, 158] on div at bounding box center [1362, 162] width 253 height 33
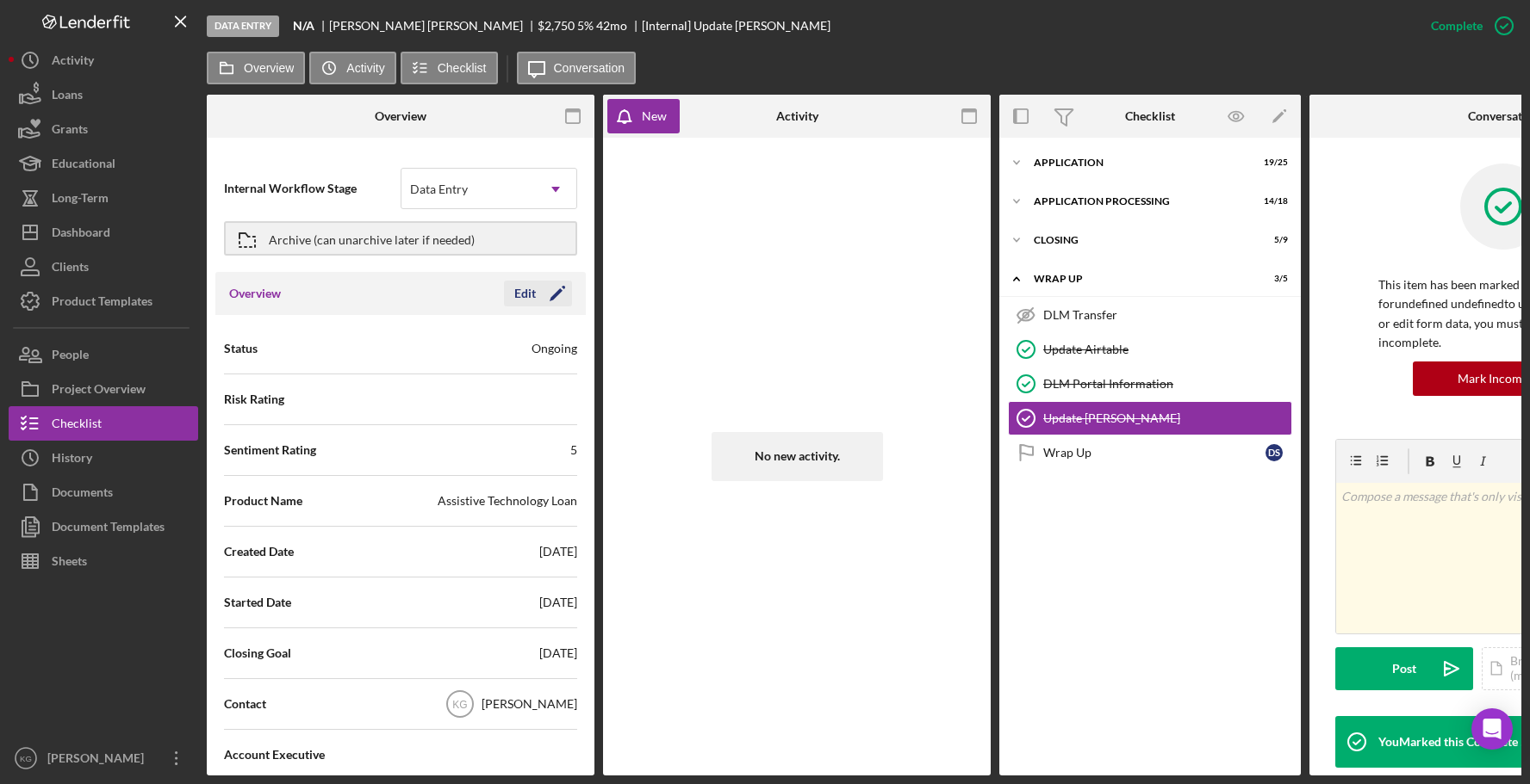
click at [521, 294] on div "Edit" at bounding box center [524, 294] width 22 height 26
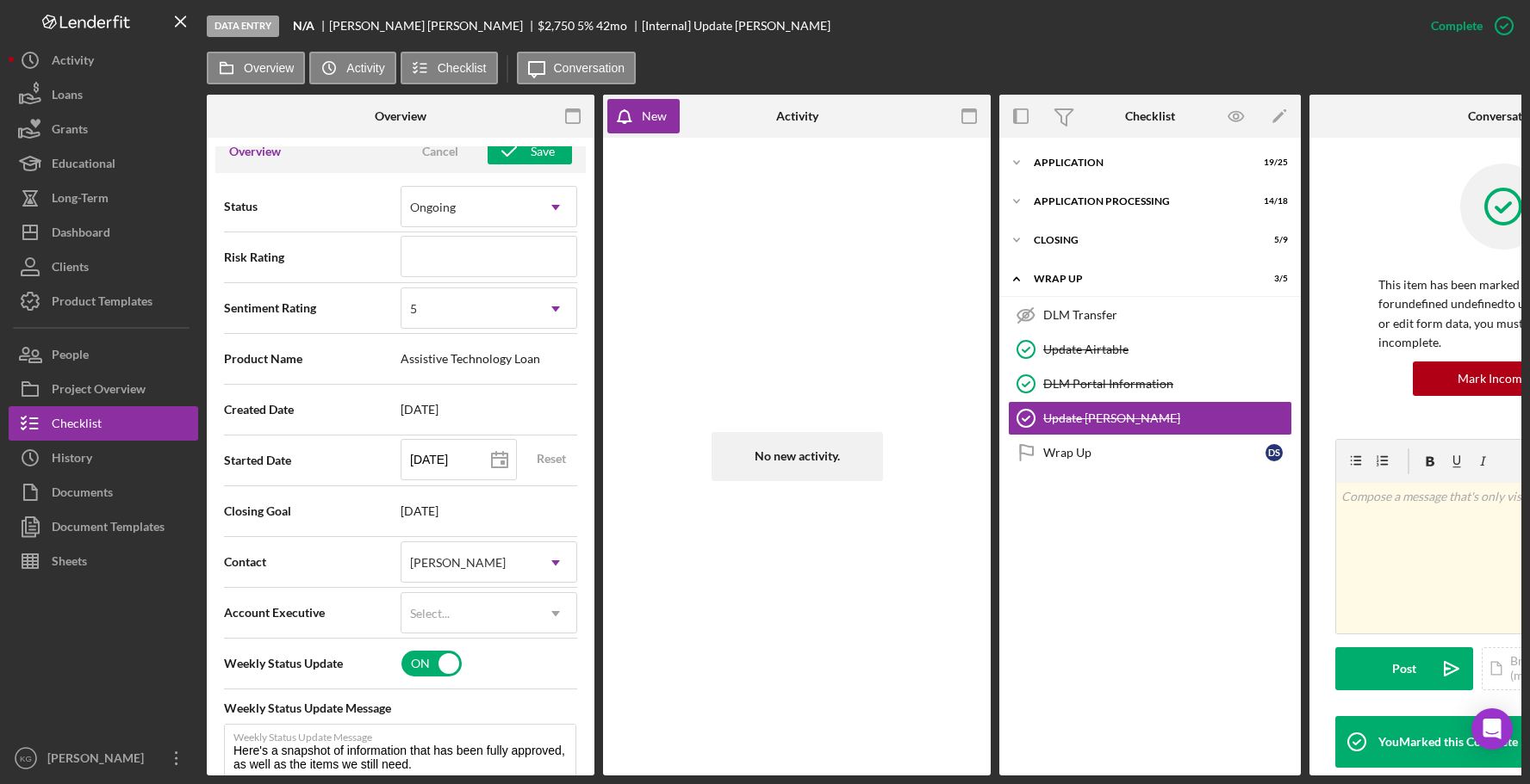
scroll to position [173, 0]
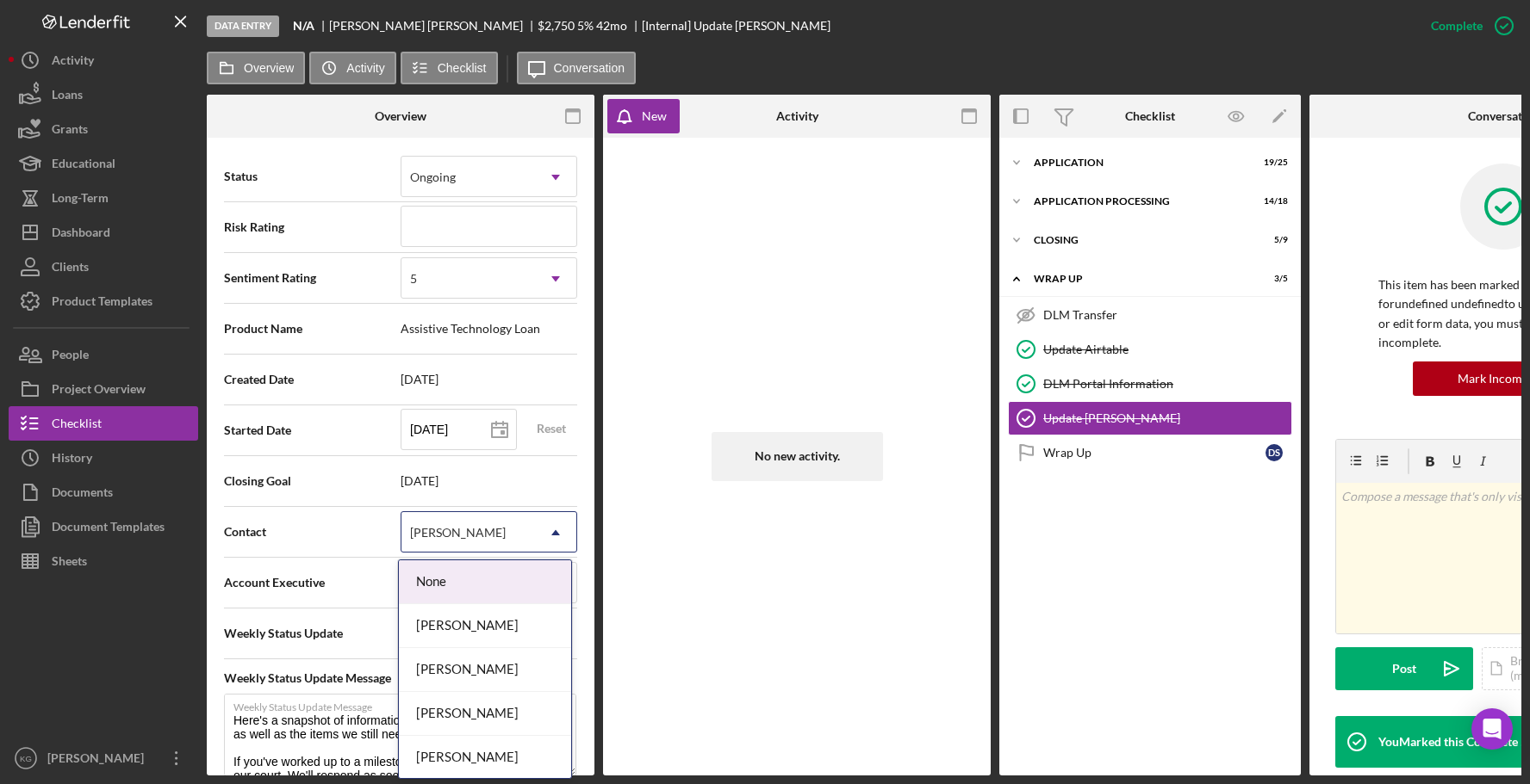
click at [552, 533] on use at bounding box center [555, 534] width 8 height 6
click at [509, 671] on div "[PERSON_NAME]" at bounding box center [485, 670] width 173 height 44
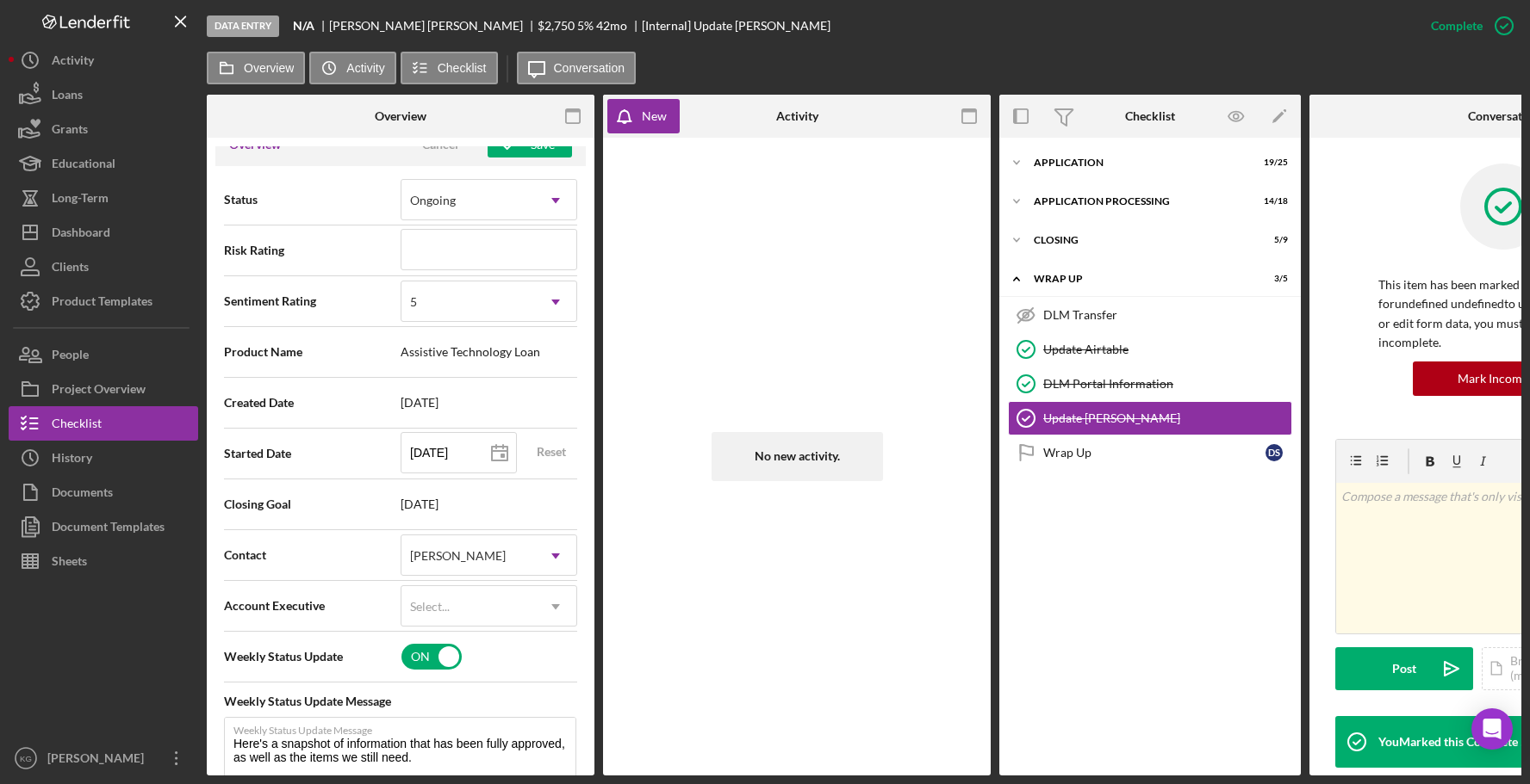
scroll to position [86, 0]
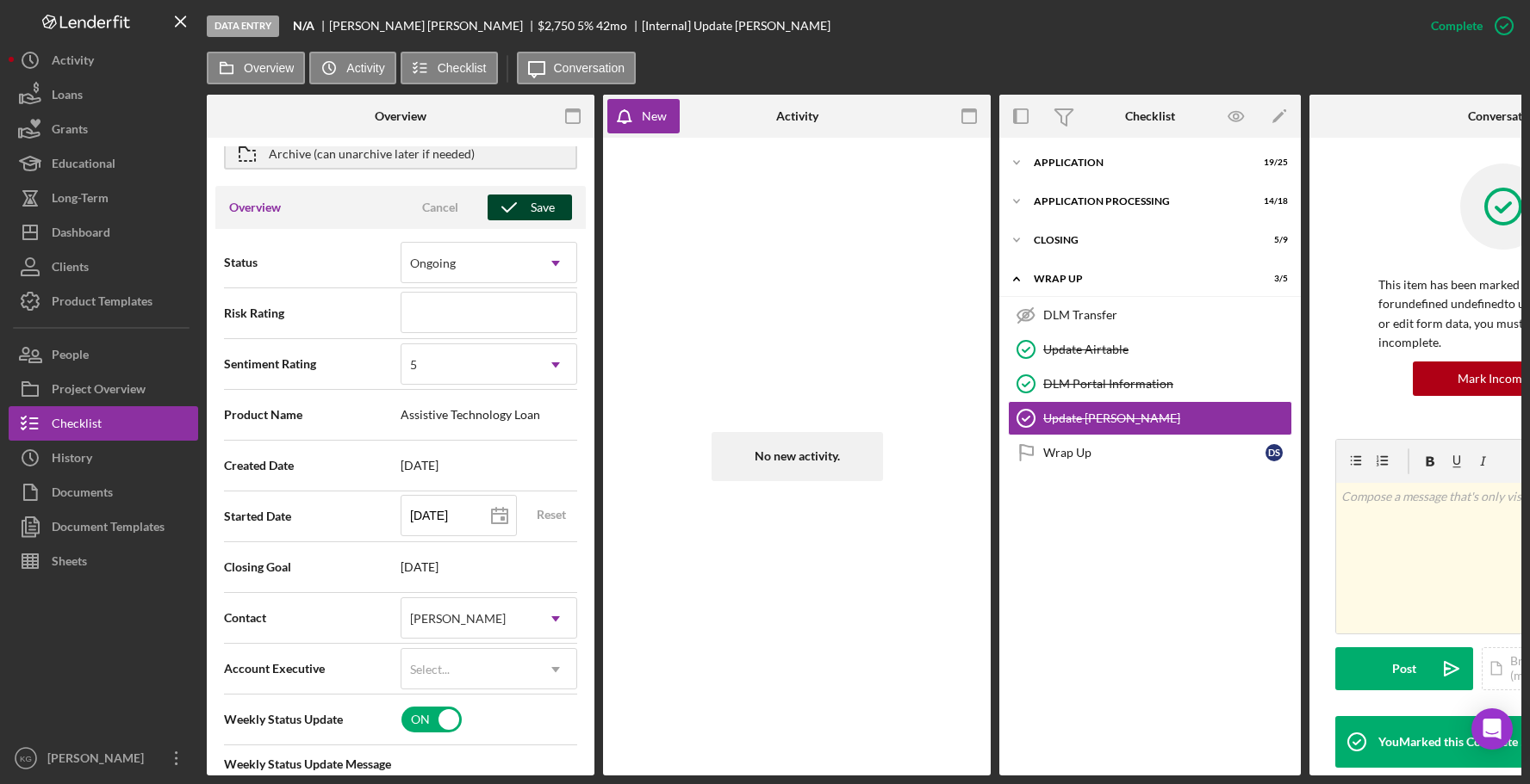
click at [531, 207] on div "Save" at bounding box center [543, 207] width 24 height 26
type textarea "Here's a snapshot of information that has been fully approved, as well as the i…"
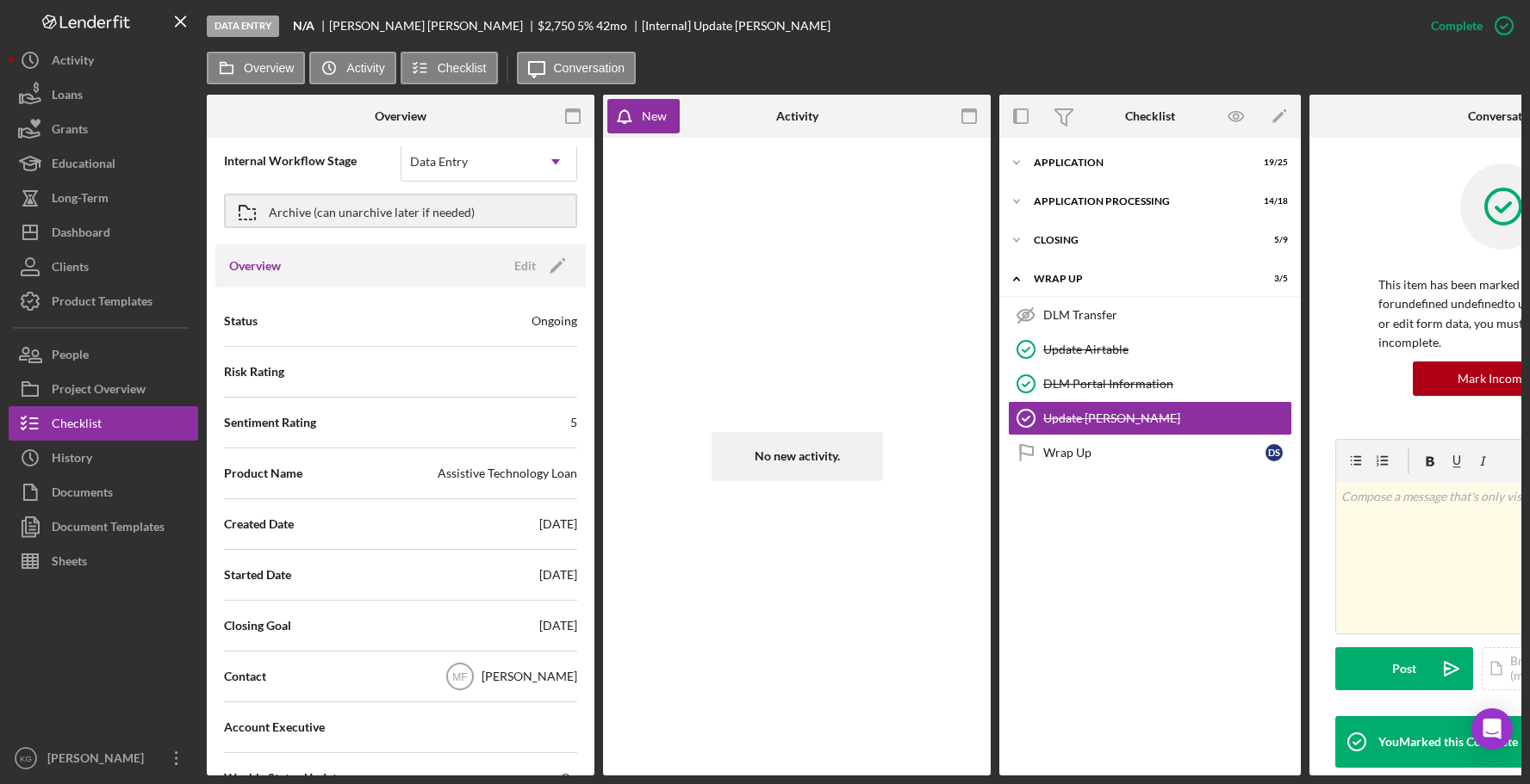
scroll to position [0, 0]
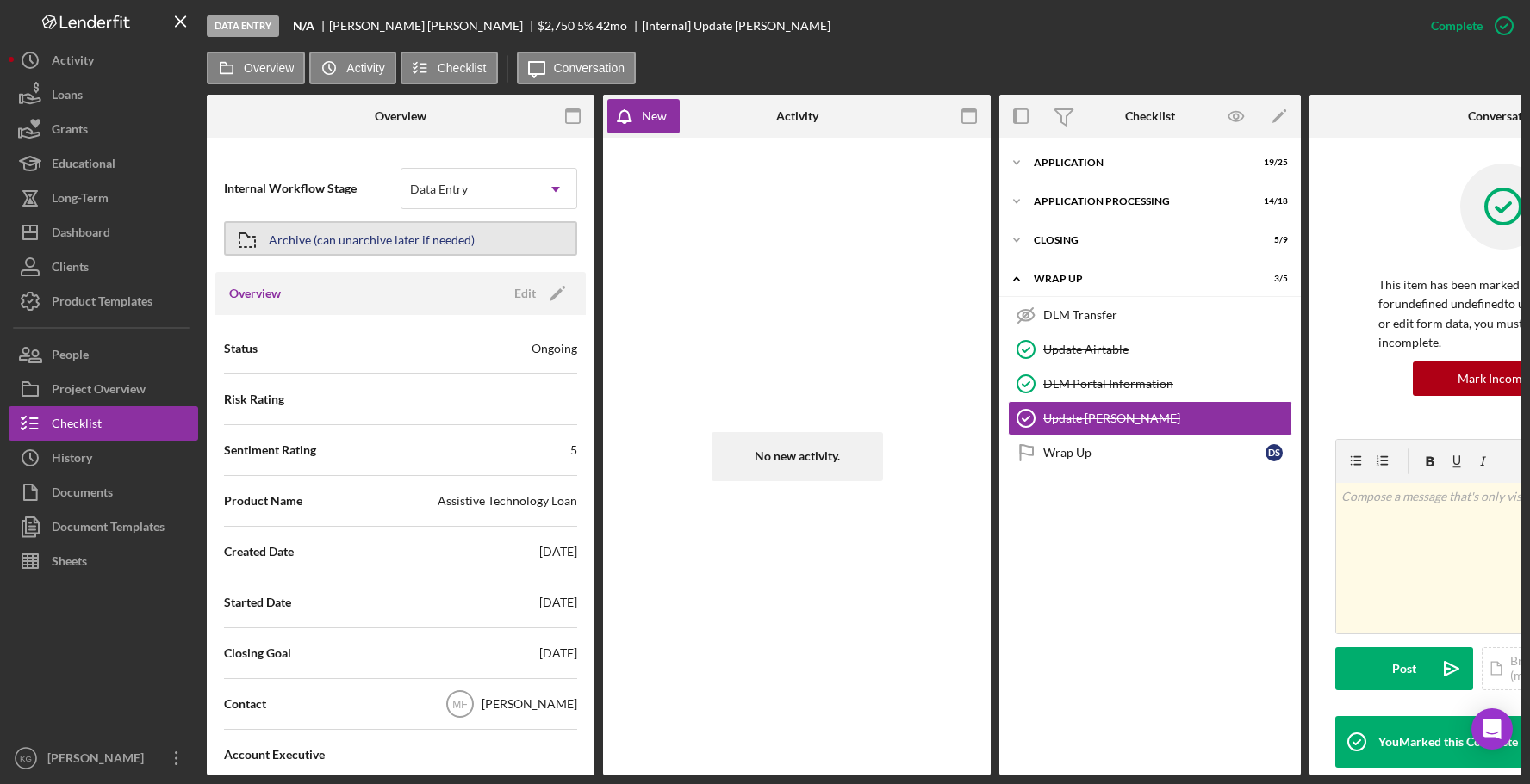
click at [304, 237] on div "Archive (can unarchive later if needed)" at bounding box center [371, 238] width 205 height 31
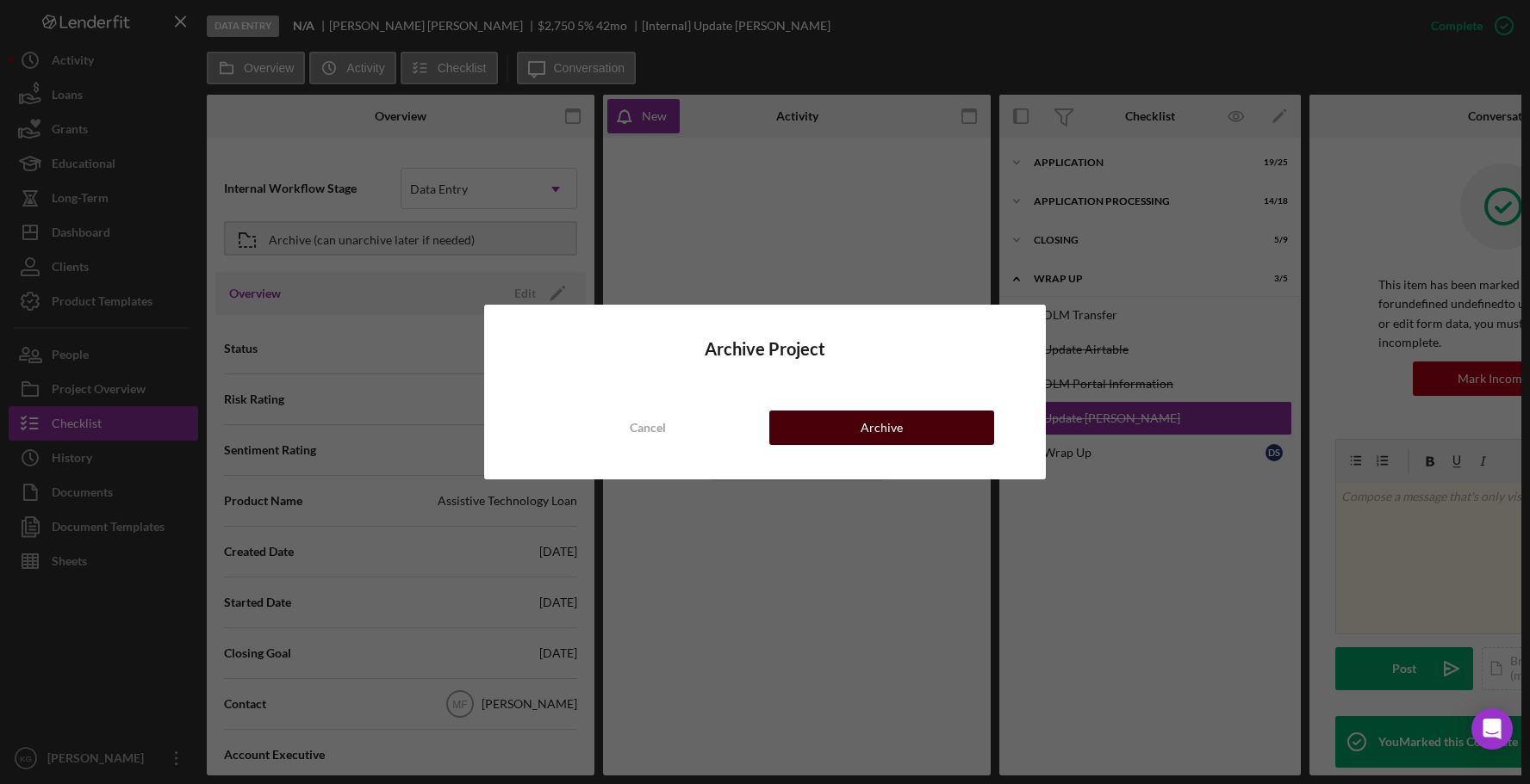
click at [887, 421] on div "Archive" at bounding box center [881, 428] width 42 height 35
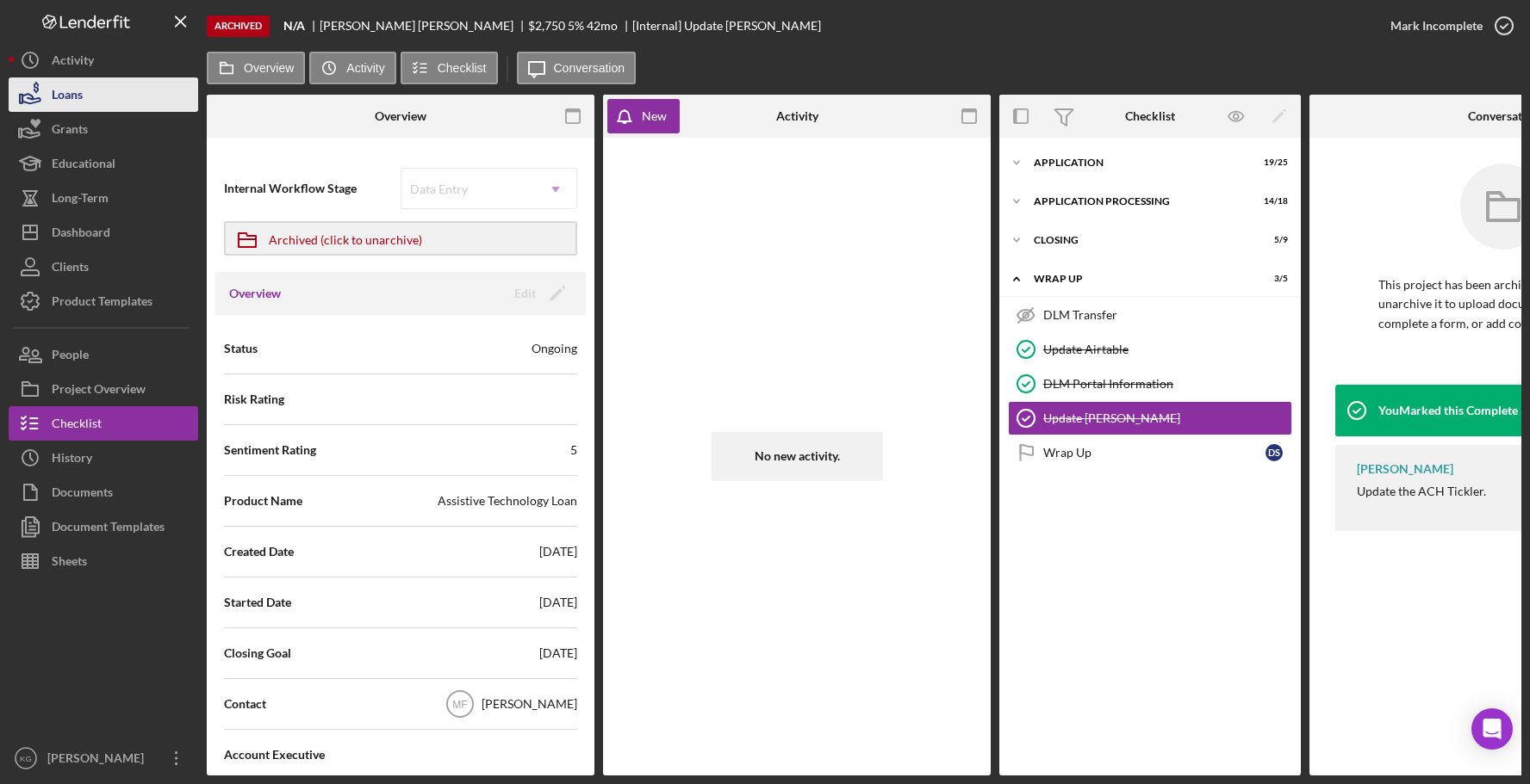
click at [71, 96] on div "Loans" at bounding box center [67, 97] width 31 height 38
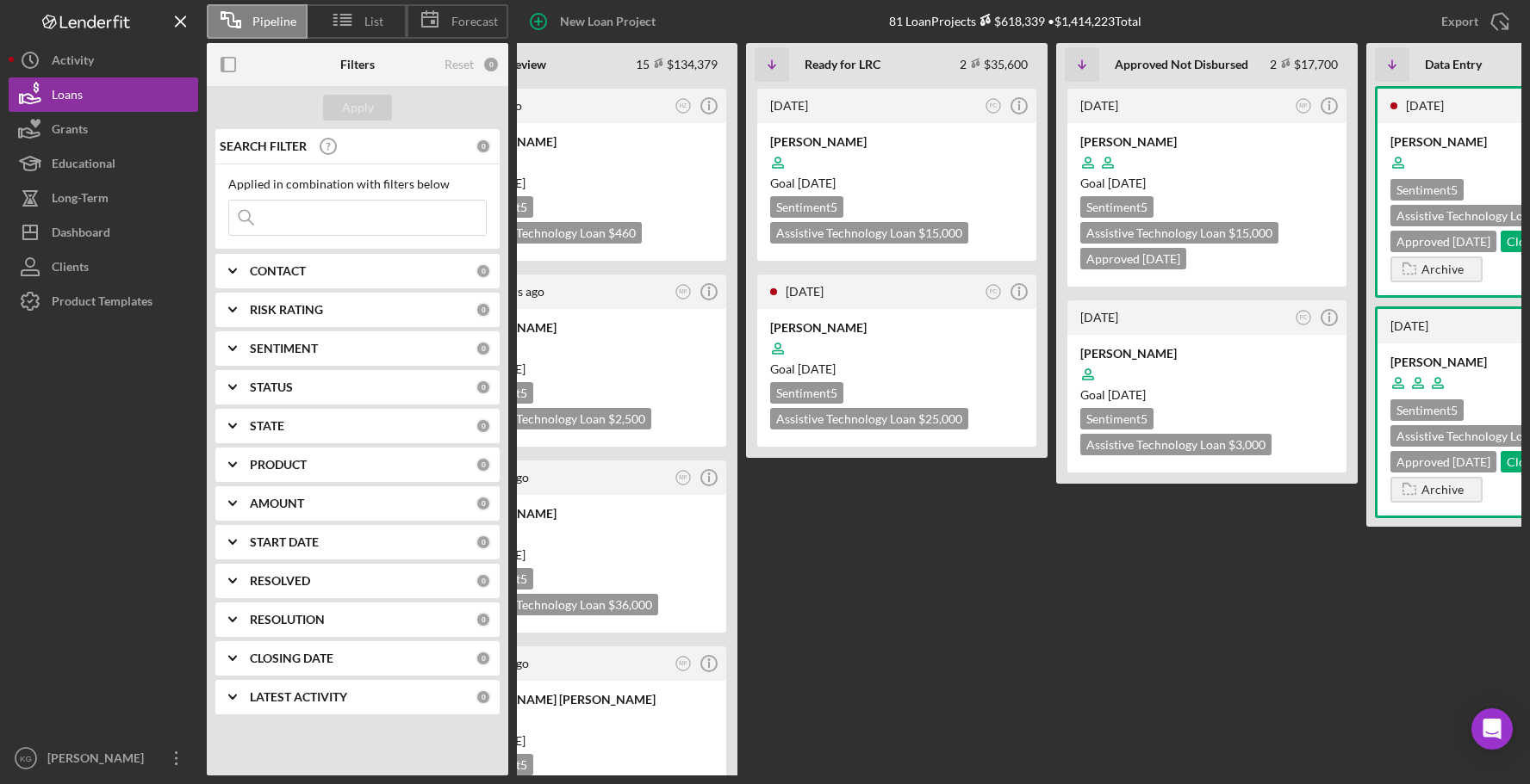
scroll to position [0, 546]
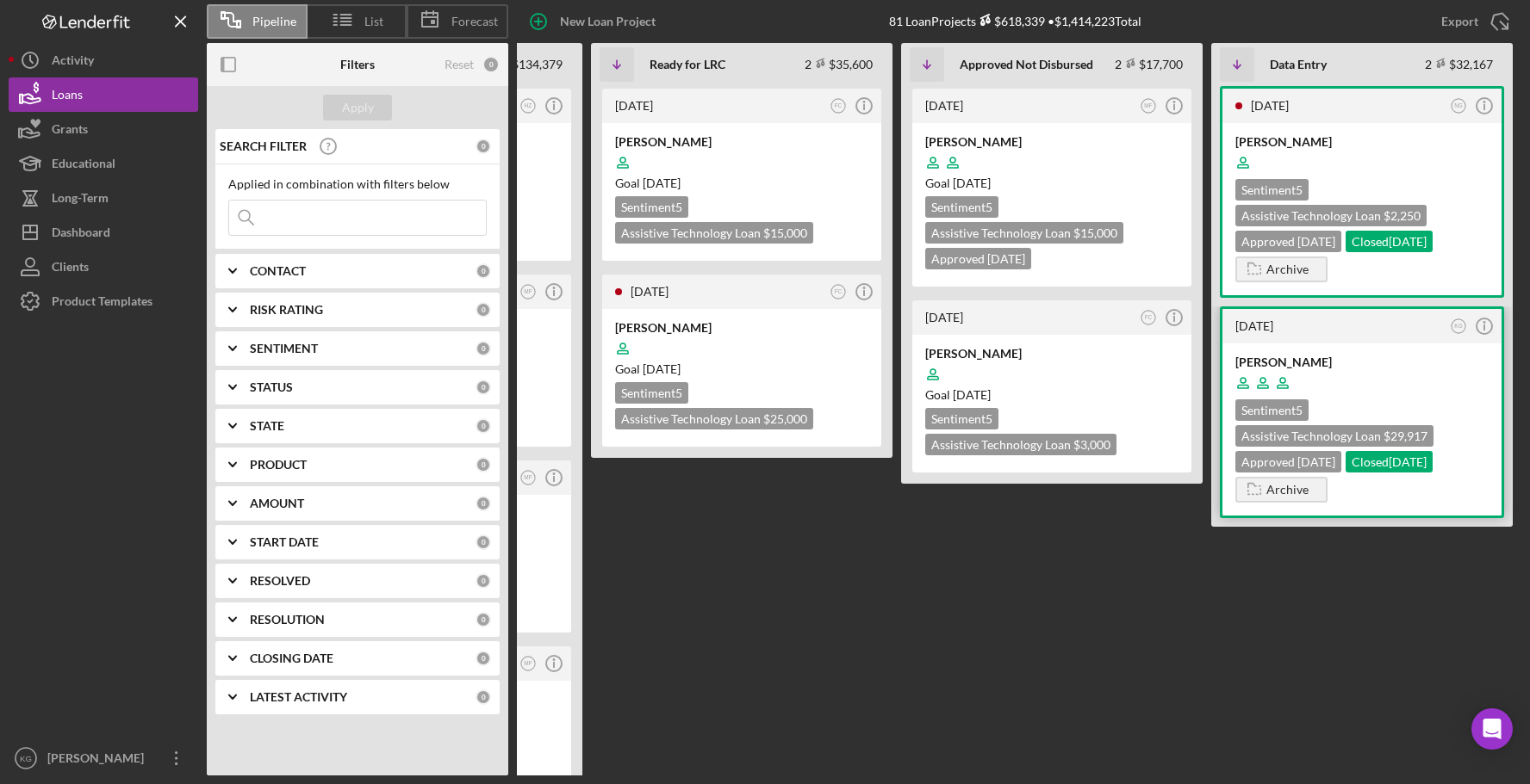
click at [1427, 360] on div "[PERSON_NAME]" at bounding box center [1362, 362] width 253 height 17
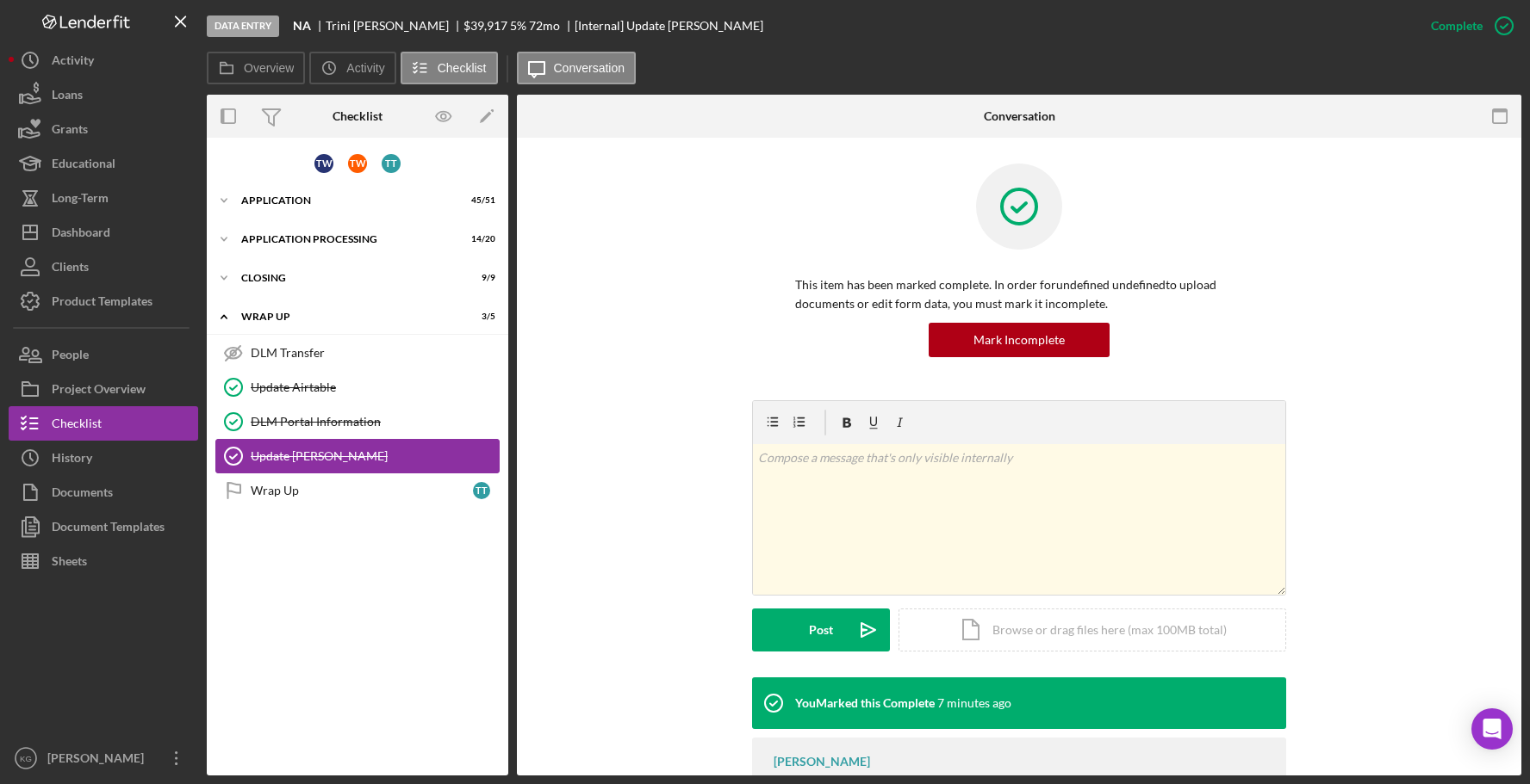
click at [346, 456] on div "Update [PERSON_NAME]" at bounding box center [374, 456] width 248 height 14
click at [264, 68] on label "Overview" at bounding box center [268, 68] width 50 height 14
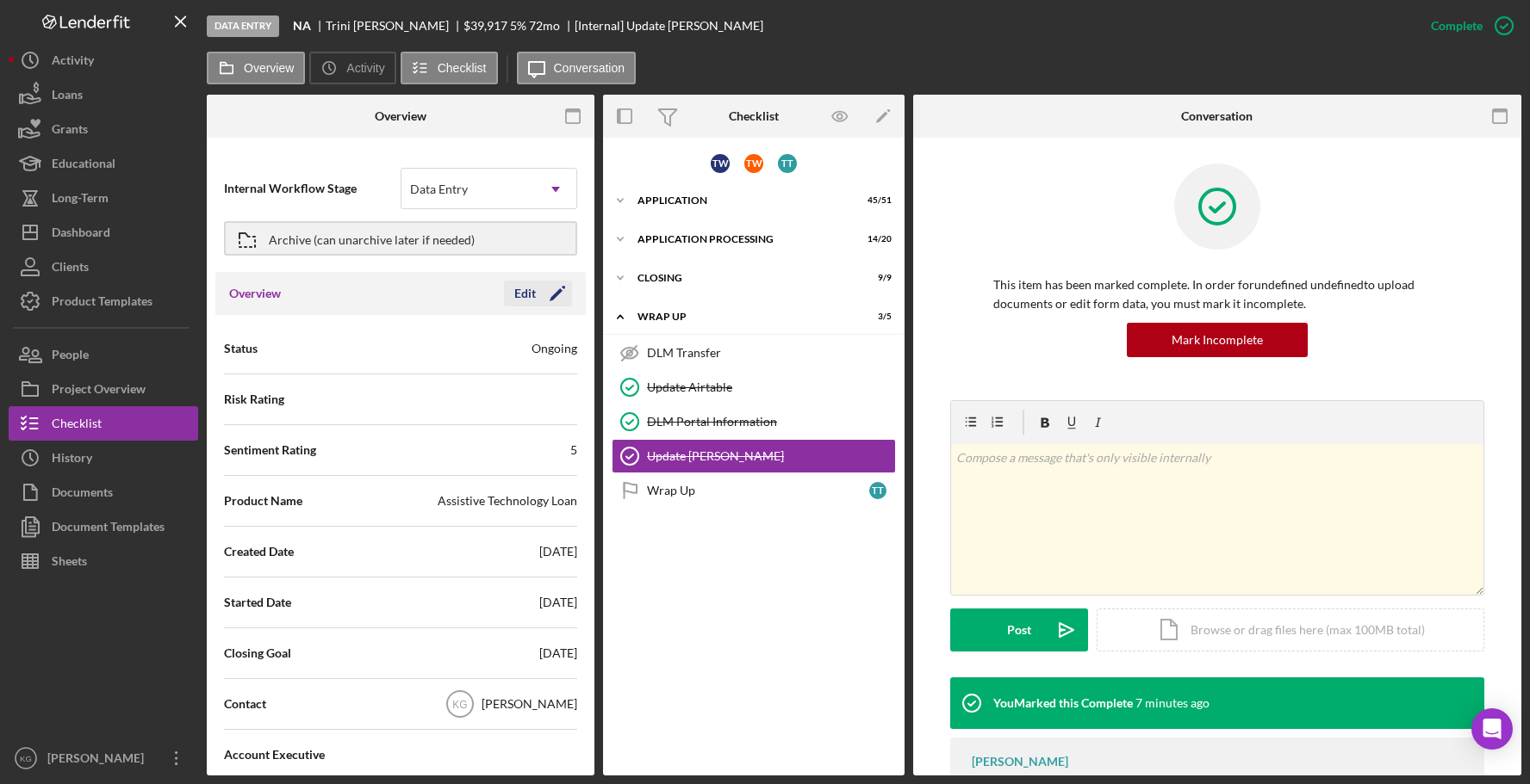
click at [550, 294] on polygon "button" at bounding box center [556, 295] width 13 height 13
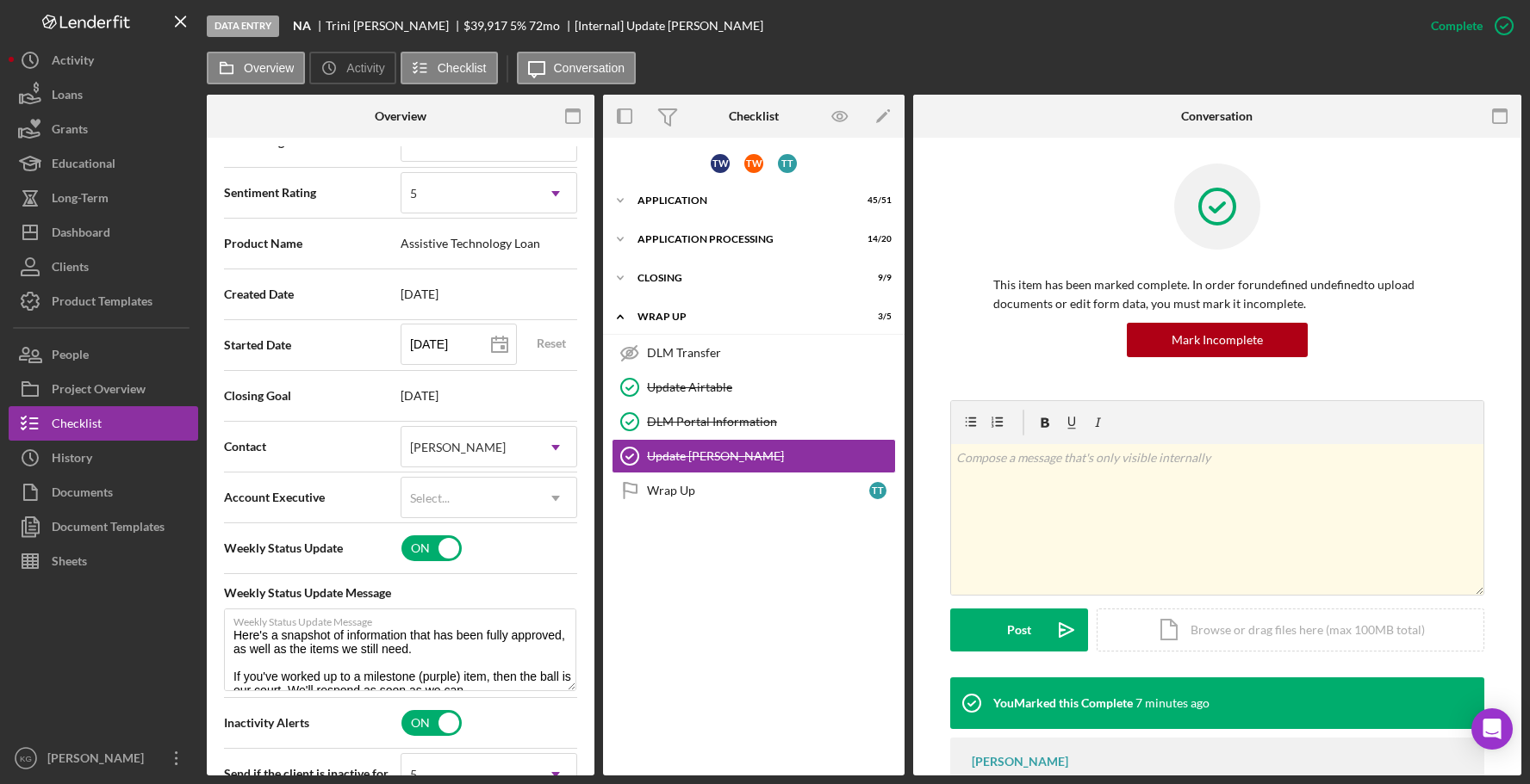
scroll to position [258, 0]
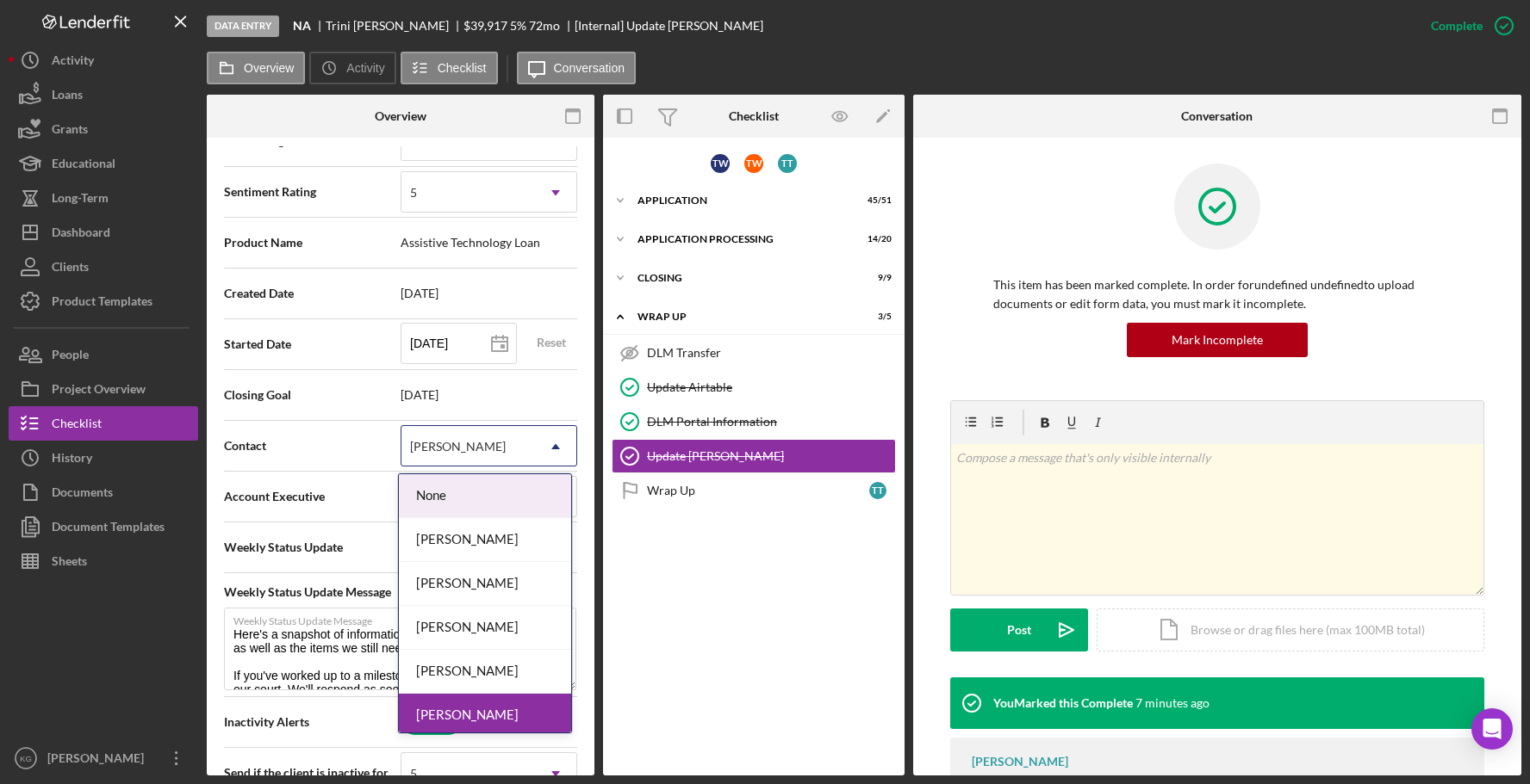
click at [548, 446] on icon "Icon/Dropdown Arrow" at bounding box center [555, 446] width 41 height 41
click at [484, 583] on div "[PERSON_NAME]" at bounding box center [485, 584] width 173 height 44
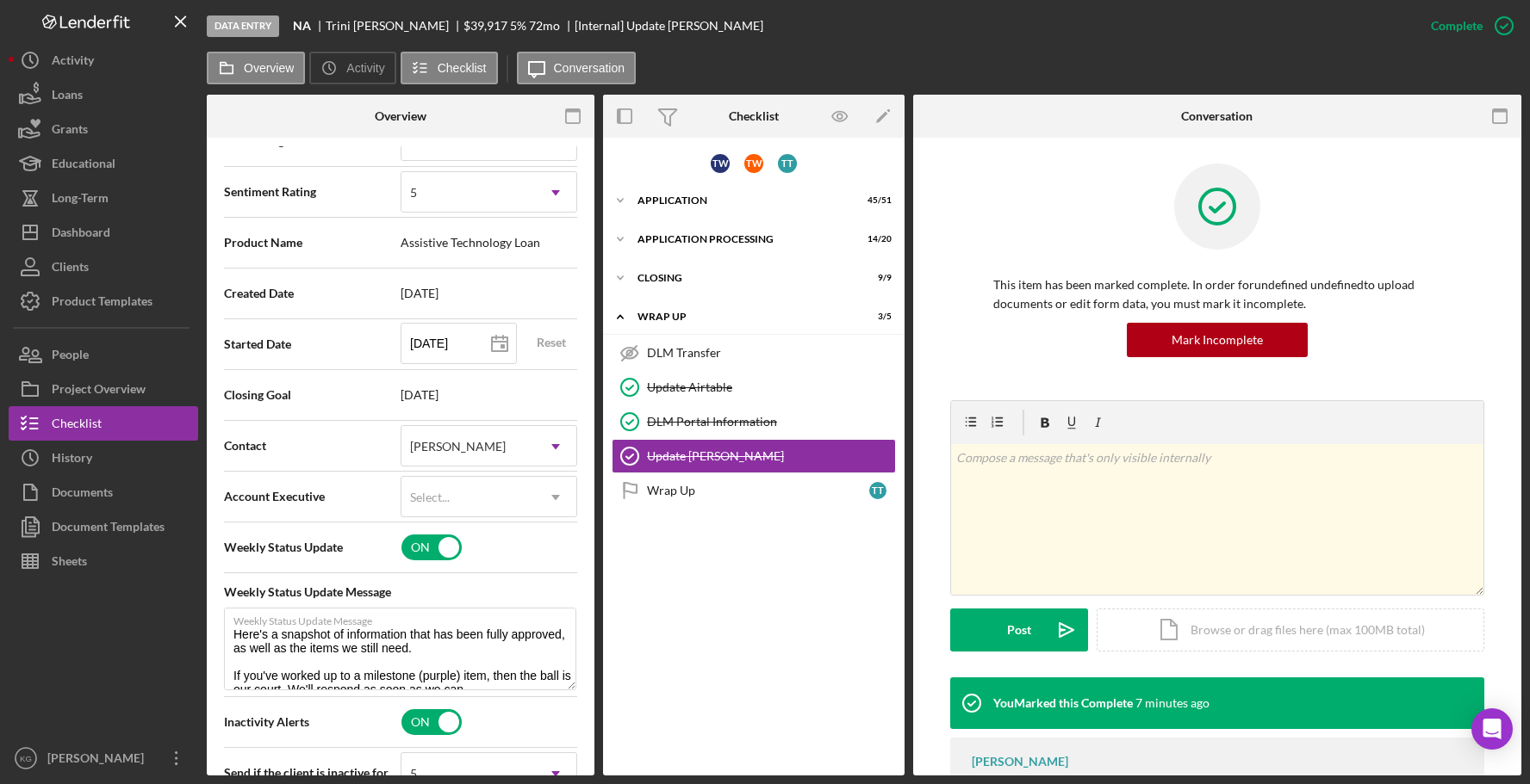
scroll to position [0, 0]
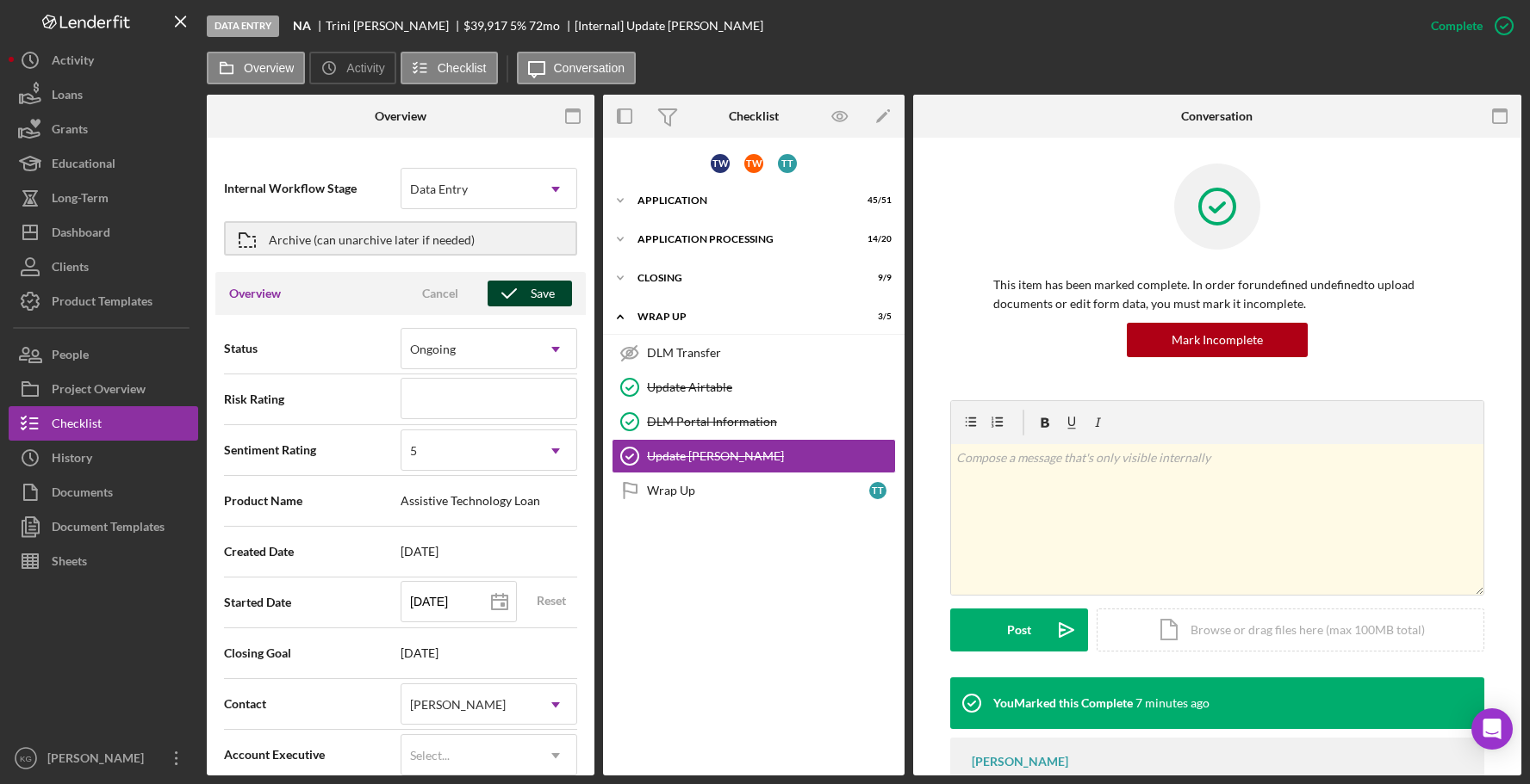
click at [531, 294] on div "Save" at bounding box center [543, 294] width 24 height 26
type textarea "Here's a snapshot of information that has been fully approved, as well as the i…"
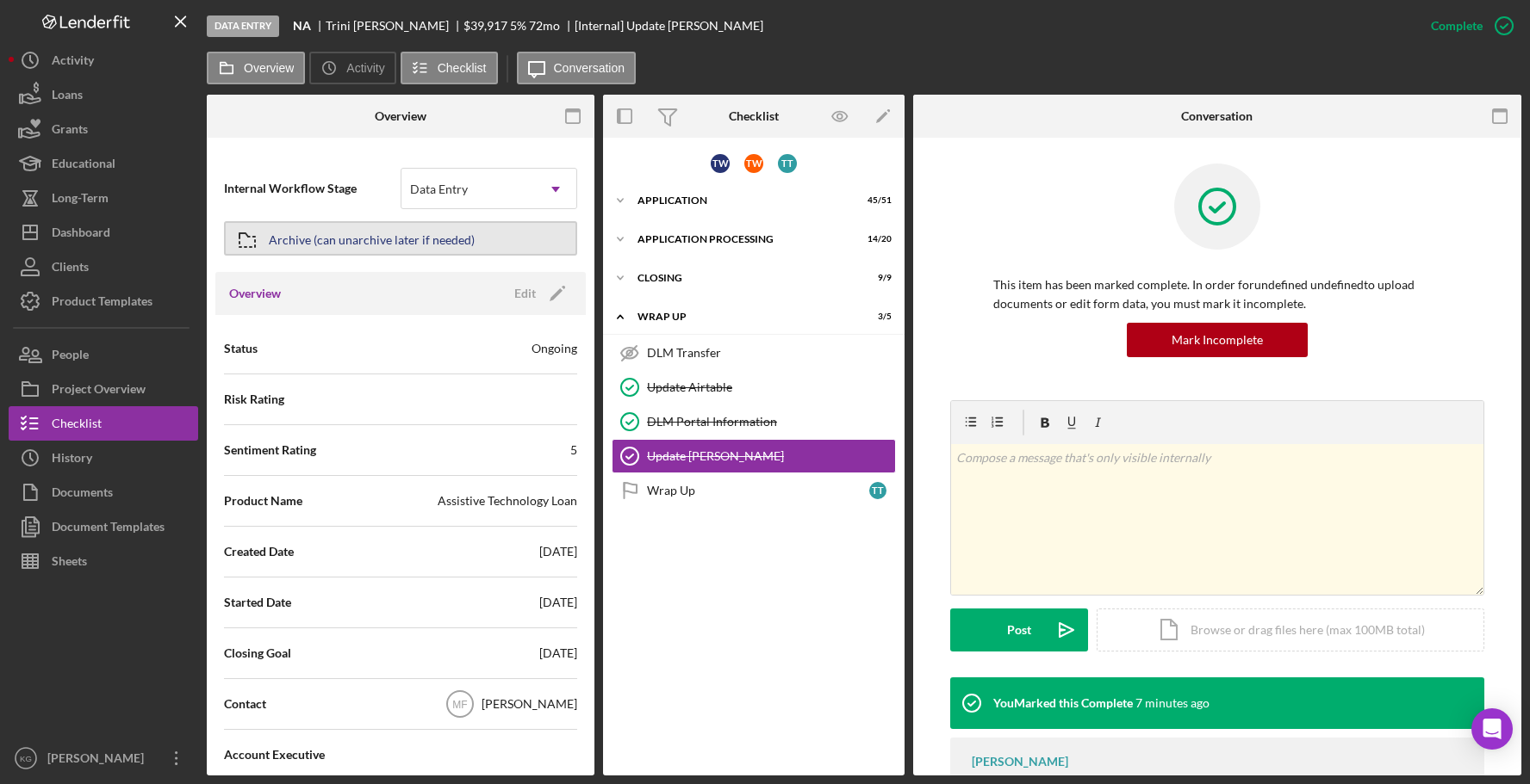
click at [411, 237] on div "Archive (can unarchive later if needed)" at bounding box center [371, 238] width 205 height 31
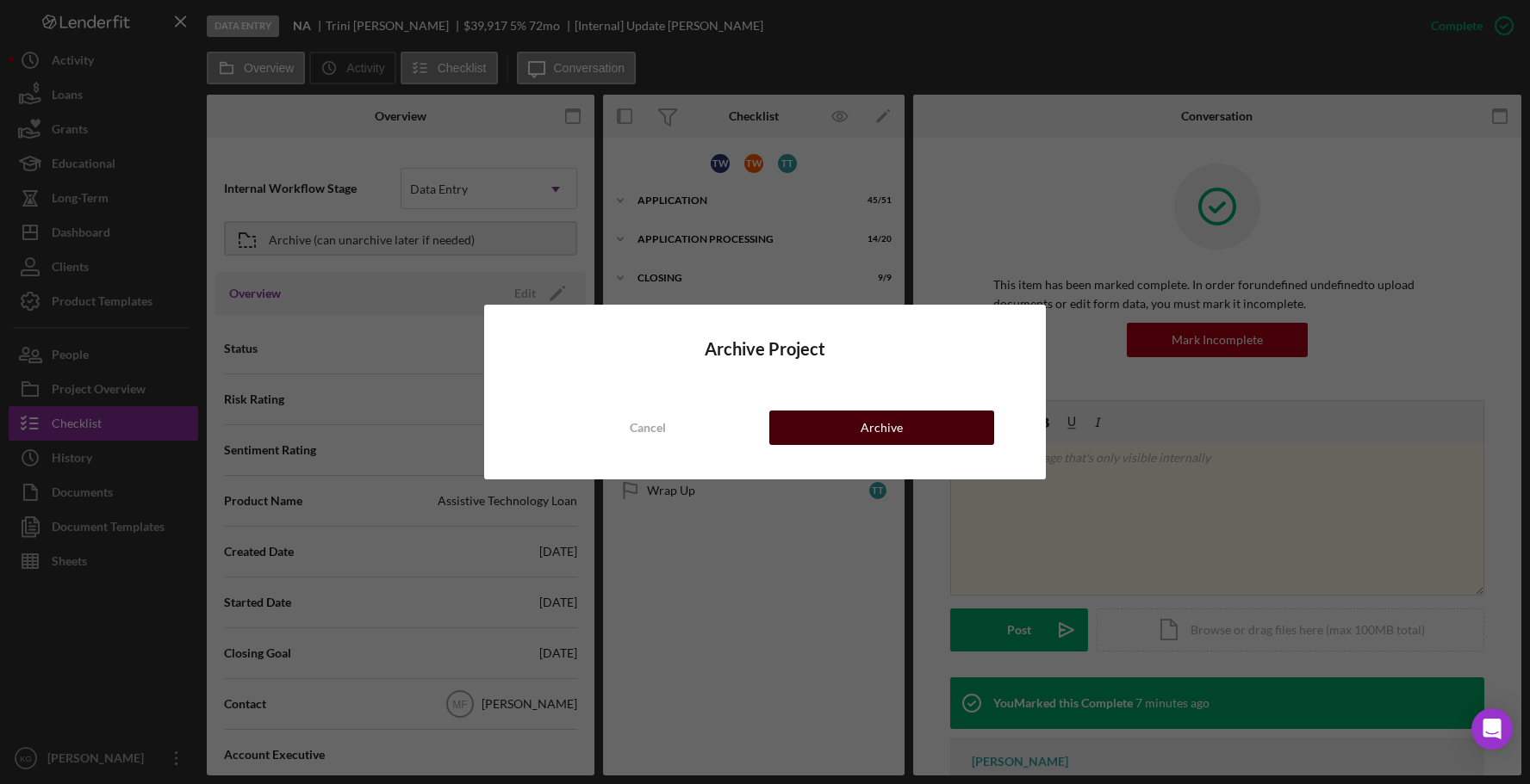
click at [855, 428] on button "Archive" at bounding box center [882, 428] width 225 height 35
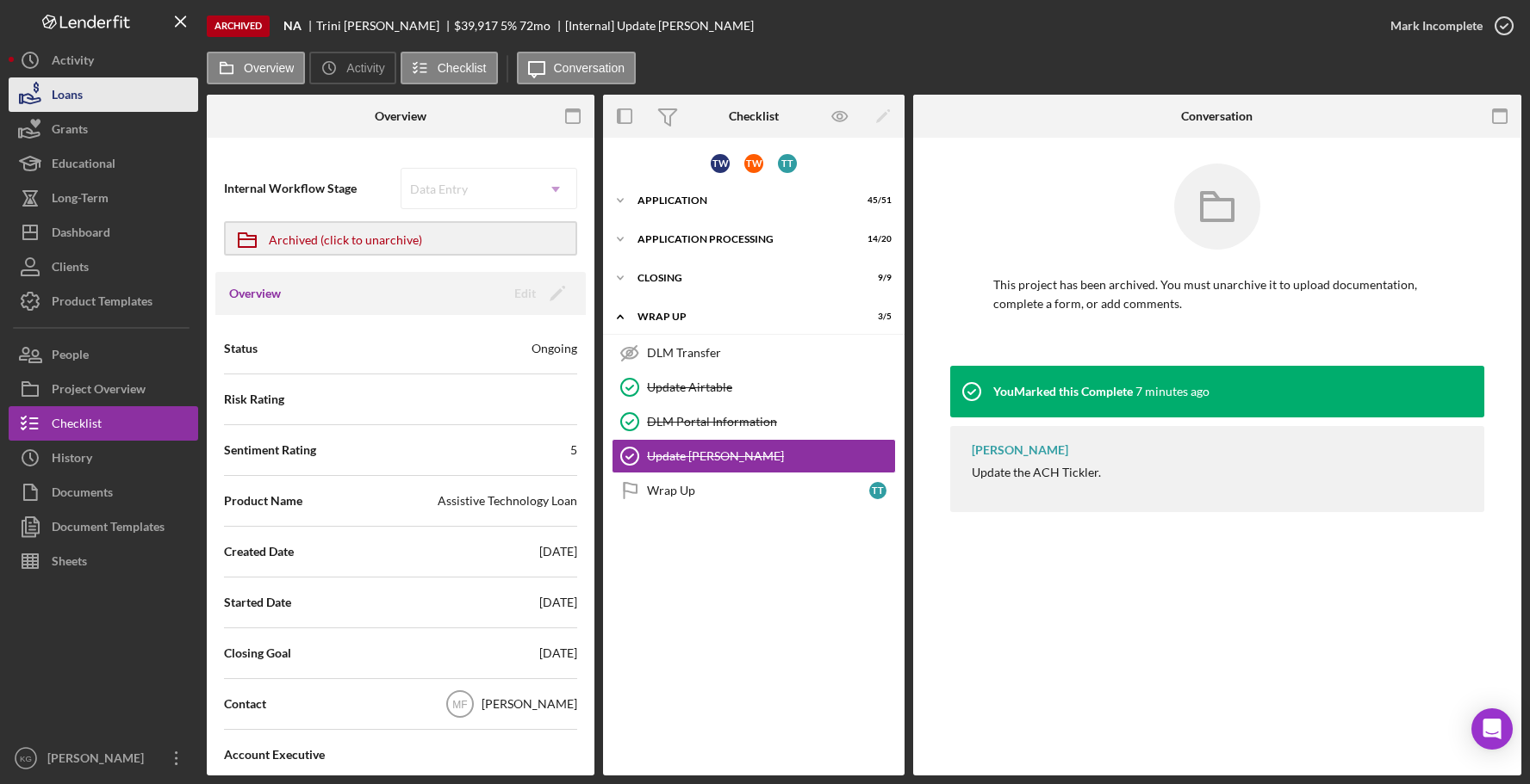
click at [97, 95] on button "Loans" at bounding box center [103, 95] width 189 height 35
